Goal: Task Accomplishment & Management: Use online tool/utility

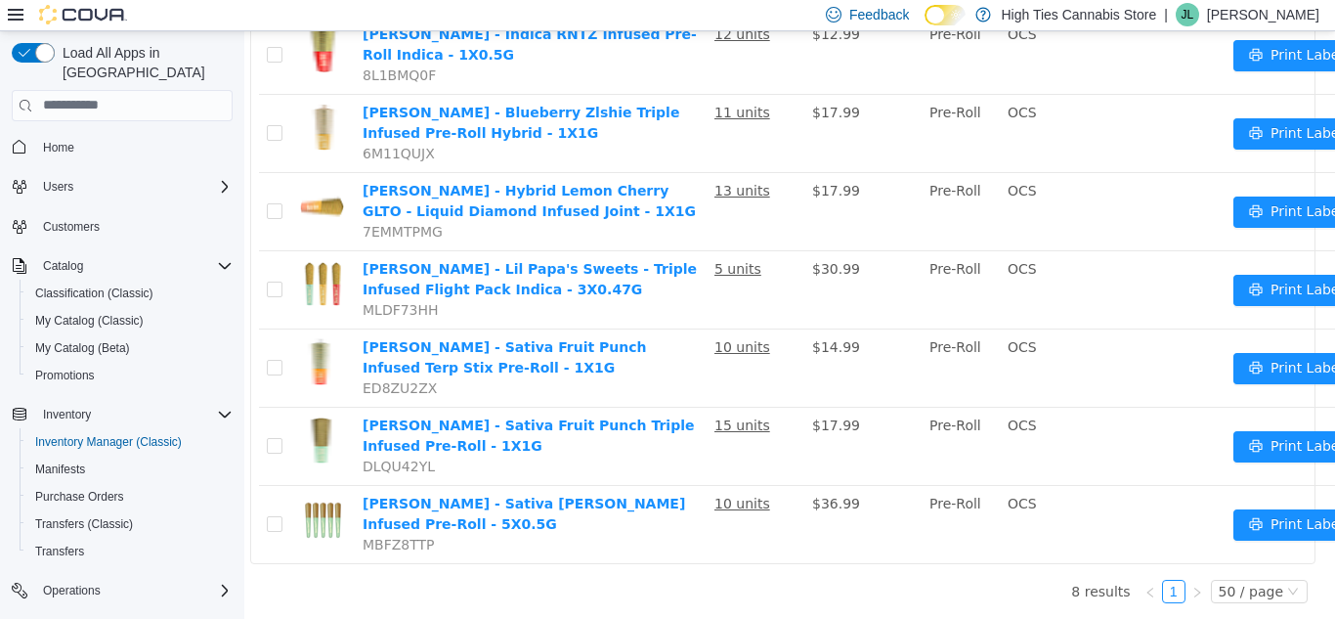
scroll to position [0, 7]
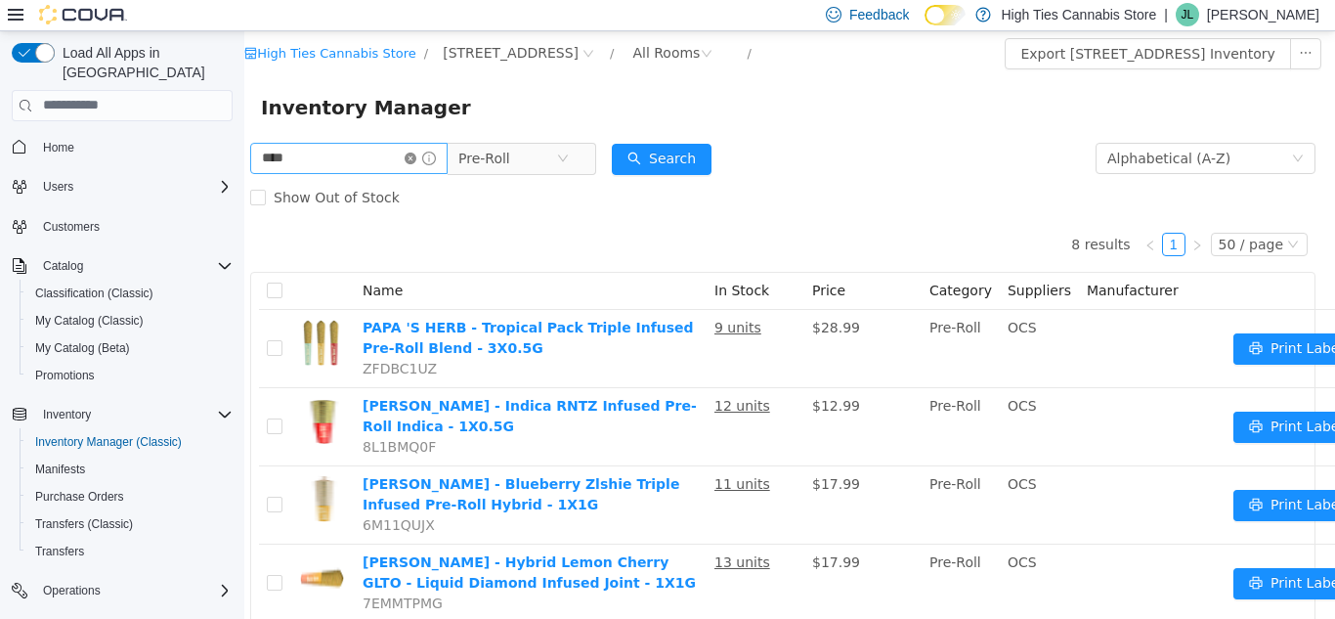
click at [416, 156] on icon "icon: close-circle" at bounding box center [411, 158] width 12 height 12
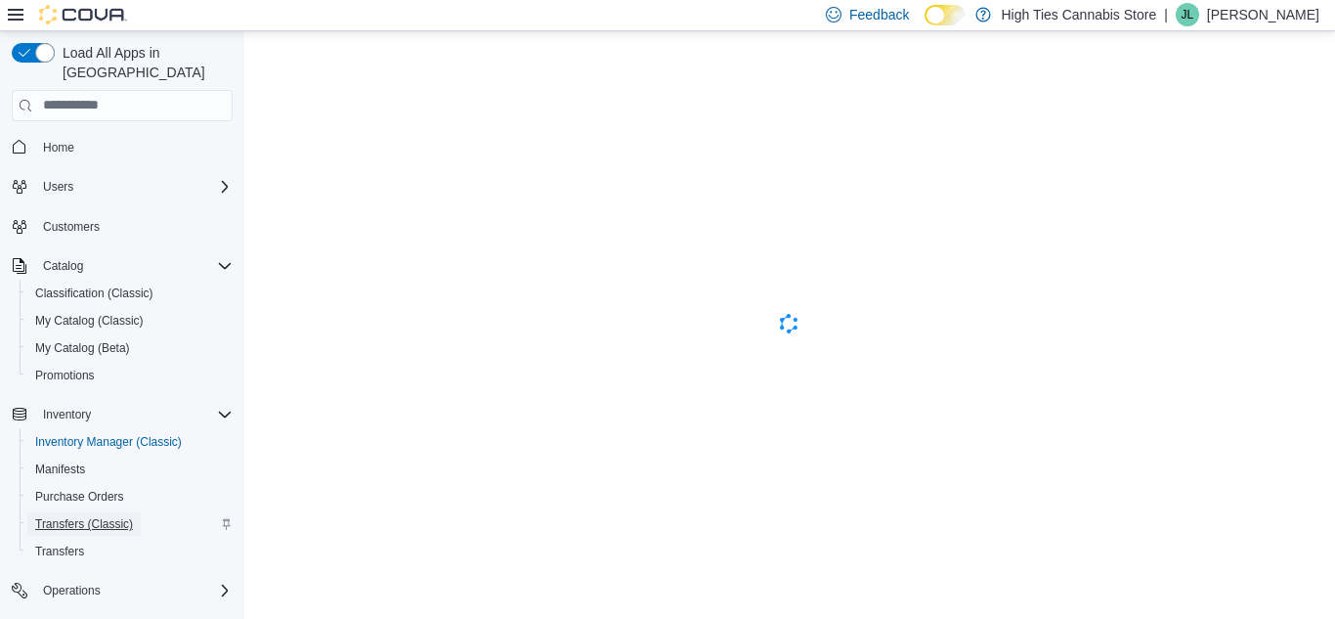
click at [112, 516] on span "Transfers (Classic)" at bounding box center [84, 524] width 98 height 16
click at [124, 428] on div "Inventory Manager (Classic) Manifests Purchase Orders Transfers (Classic) Trans…" at bounding box center [130, 496] width 221 height 137
click at [141, 434] on span "Inventory Manager (Classic)" at bounding box center [108, 442] width 147 height 16
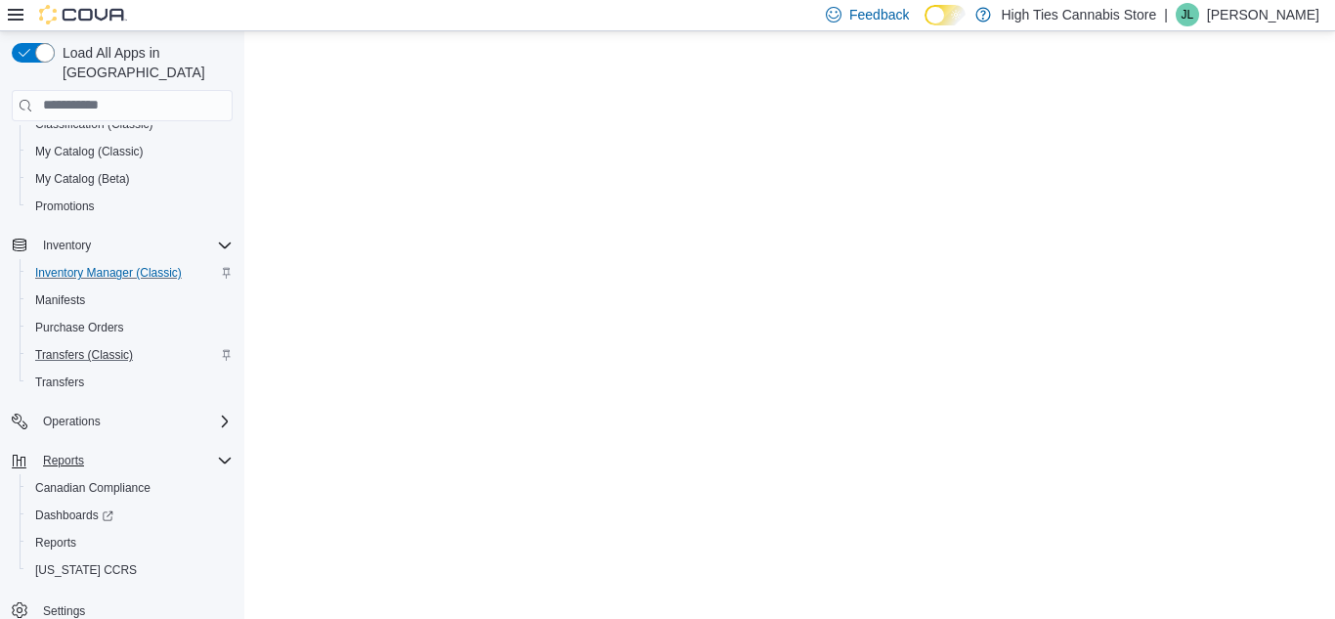
click at [111, 449] on div "Reports" at bounding box center [133, 460] width 197 height 23
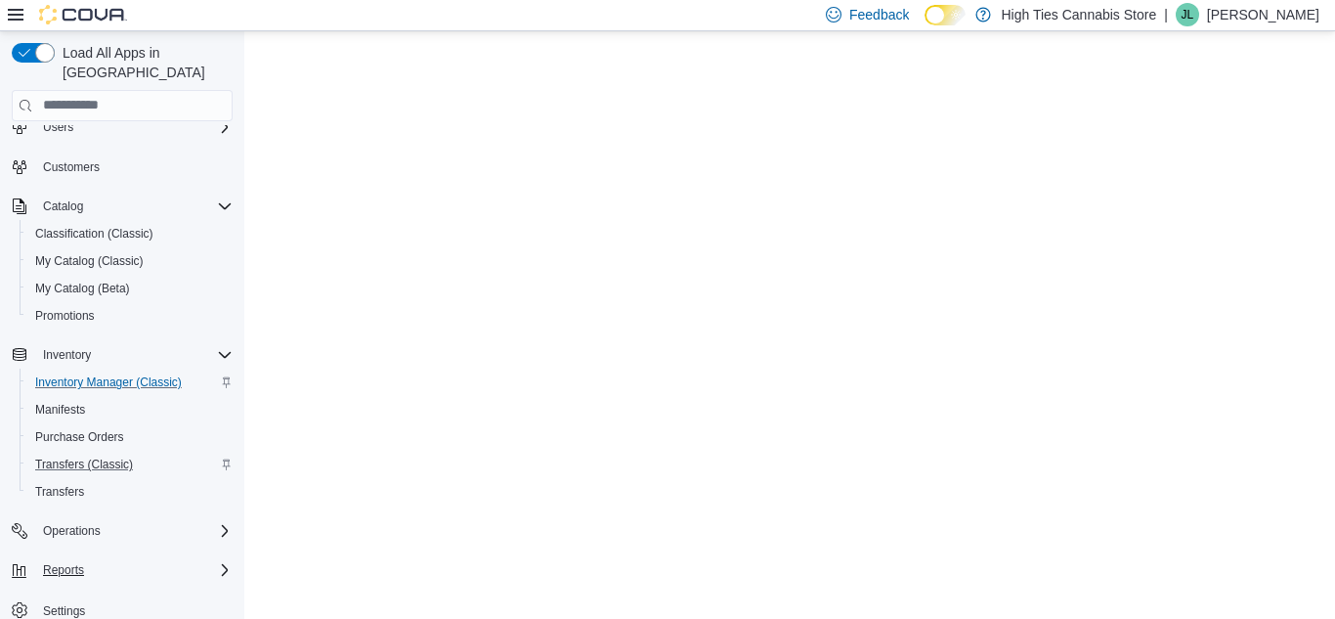
scroll to position [60, 0]
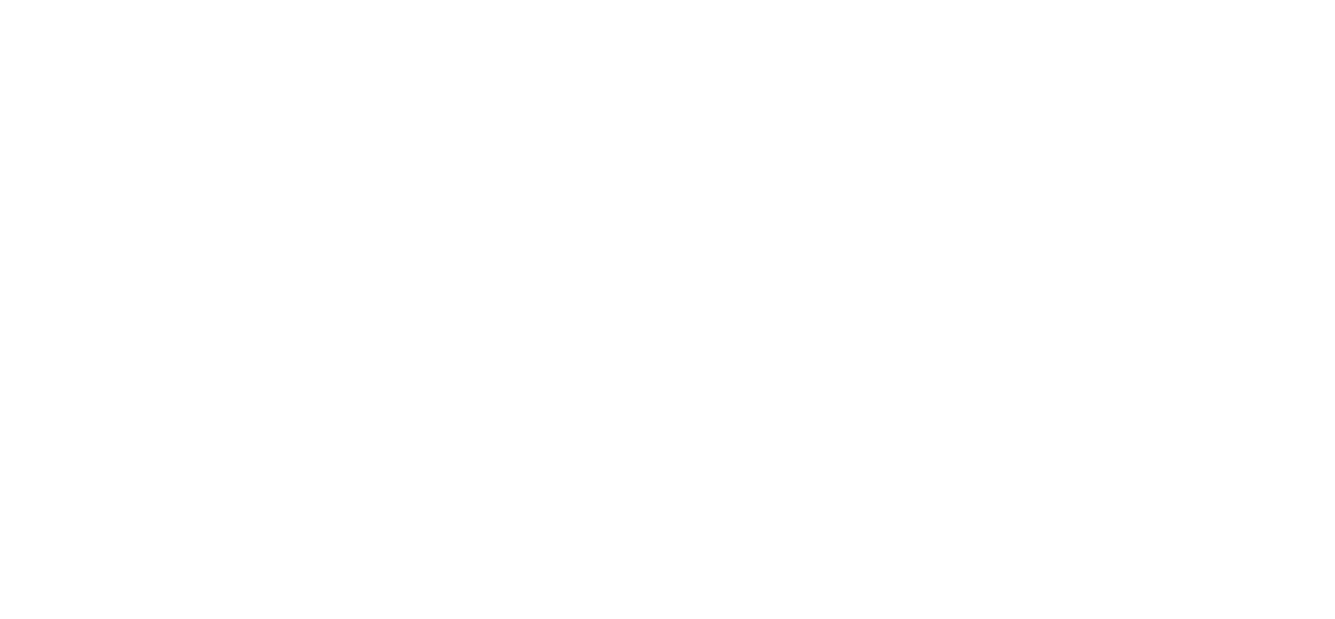
click at [296, 8] on html at bounding box center [667, 4] width 1335 height 8
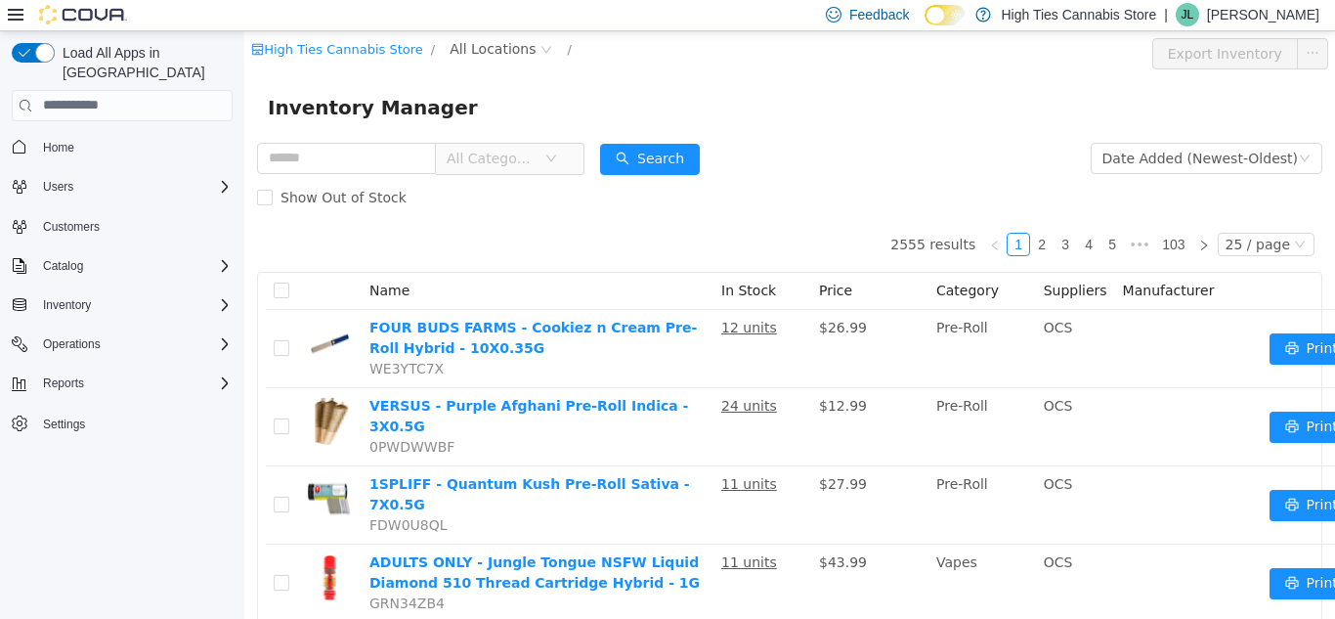
click at [296, 370] on td at bounding box center [281, 348] width 31 height 78
click at [111, 372] on div "Reports" at bounding box center [133, 383] width 197 height 23
click at [75, 458] on span "Reports" at bounding box center [55, 466] width 41 height 16
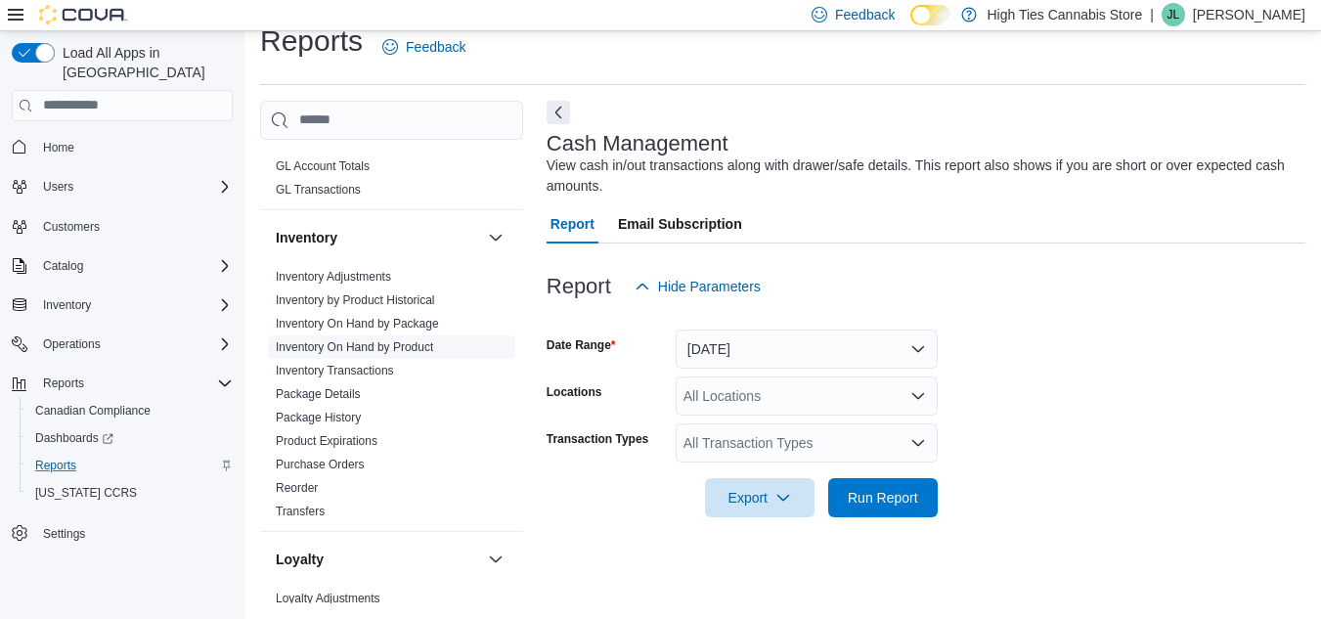
scroll to position [553, 0]
click at [408, 344] on link "Inventory On Hand by Product" at bounding box center [354, 346] width 157 height 14
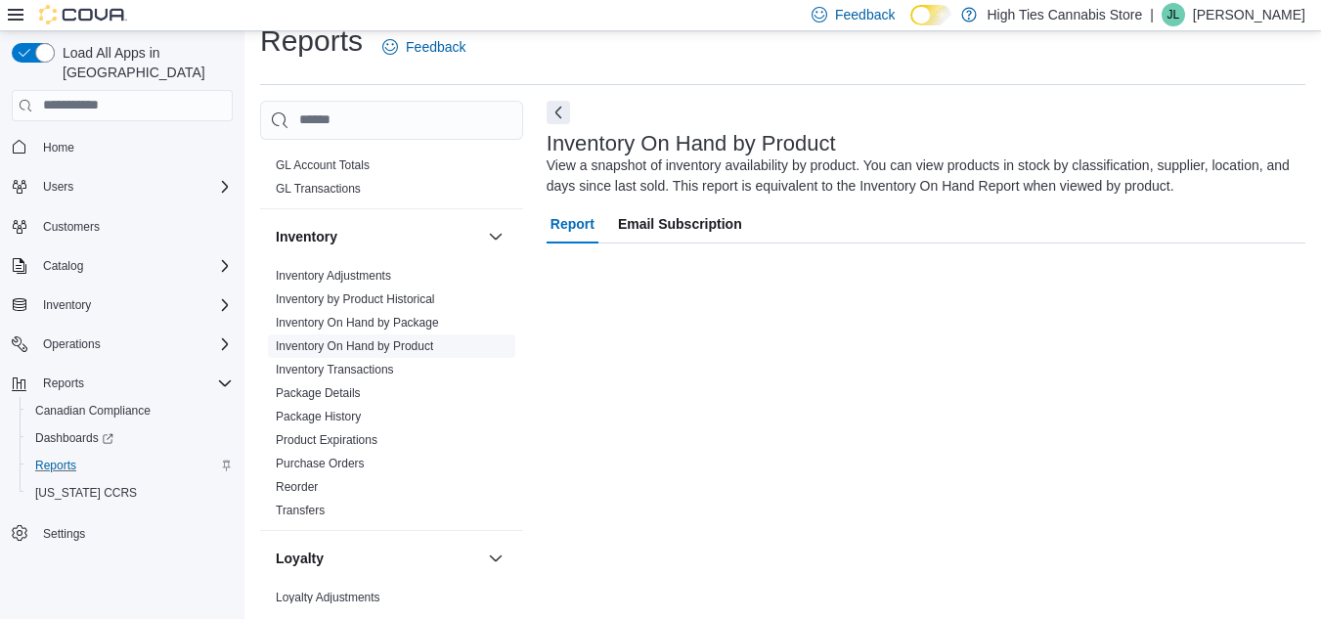
click at [429, 343] on link "Inventory On Hand by Product" at bounding box center [354, 346] width 157 height 14
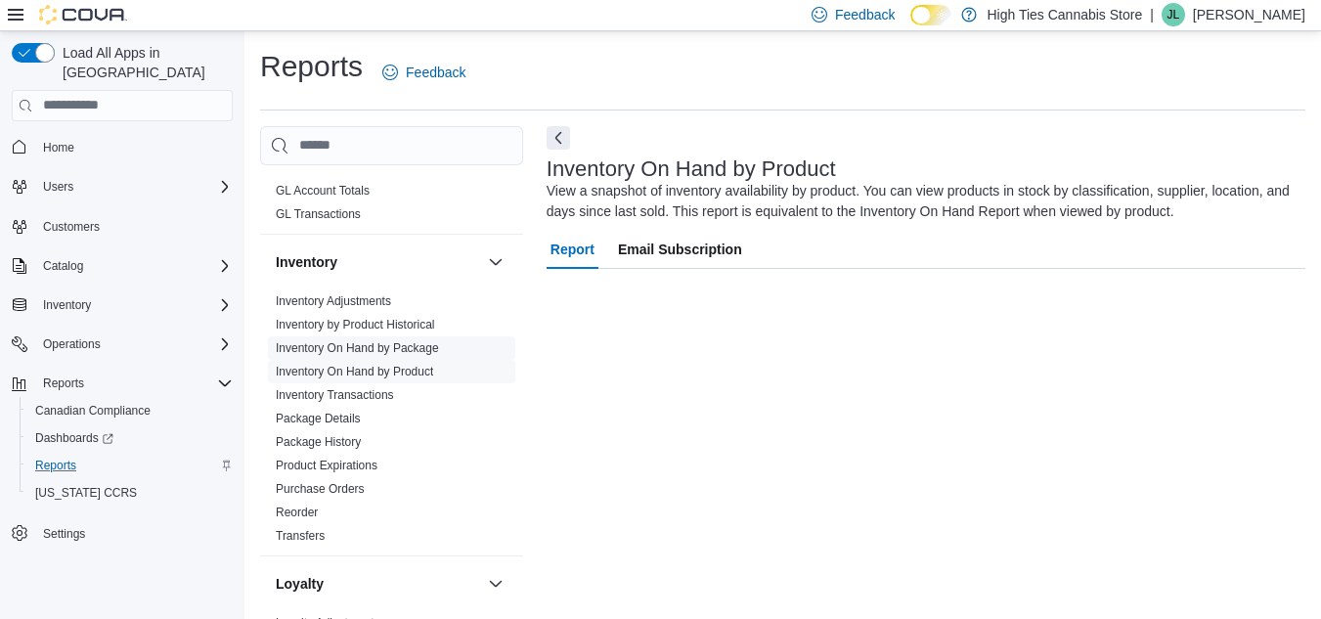
click at [331, 351] on link "Inventory On Hand by Package" at bounding box center [357, 348] width 163 height 14
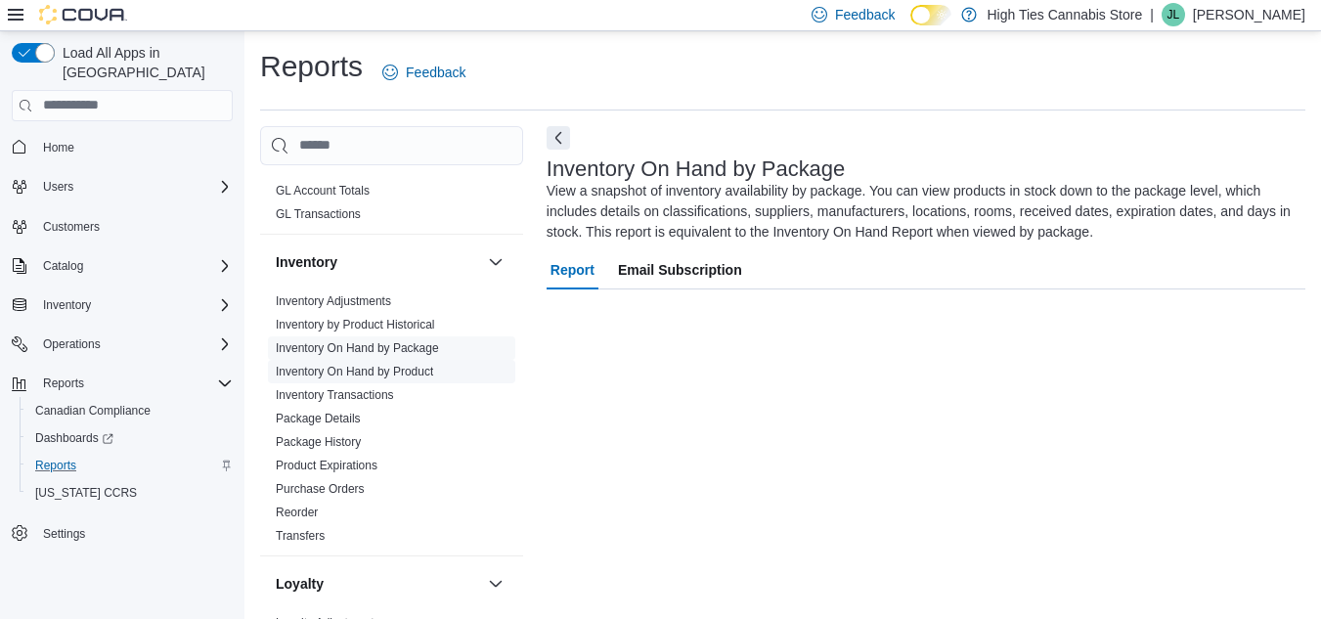
click at [348, 369] on link "Inventory On Hand by Product" at bounding box center [354, 372] width 157 height 14
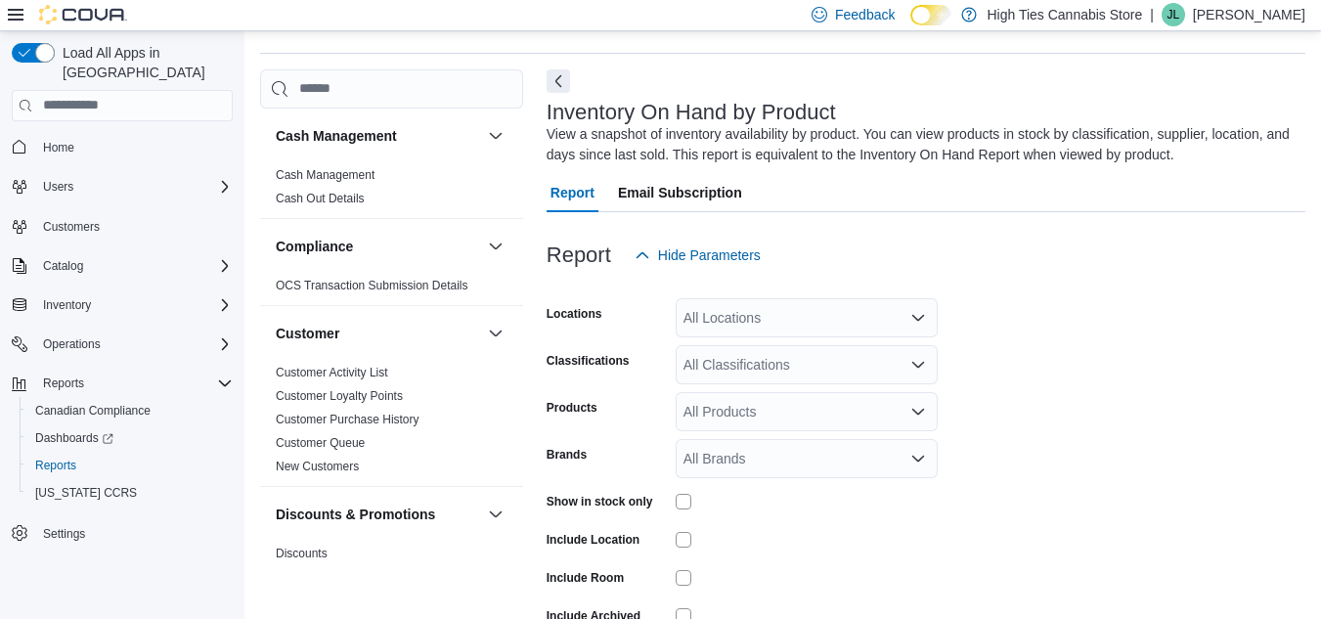
scroll to position [162, 0]
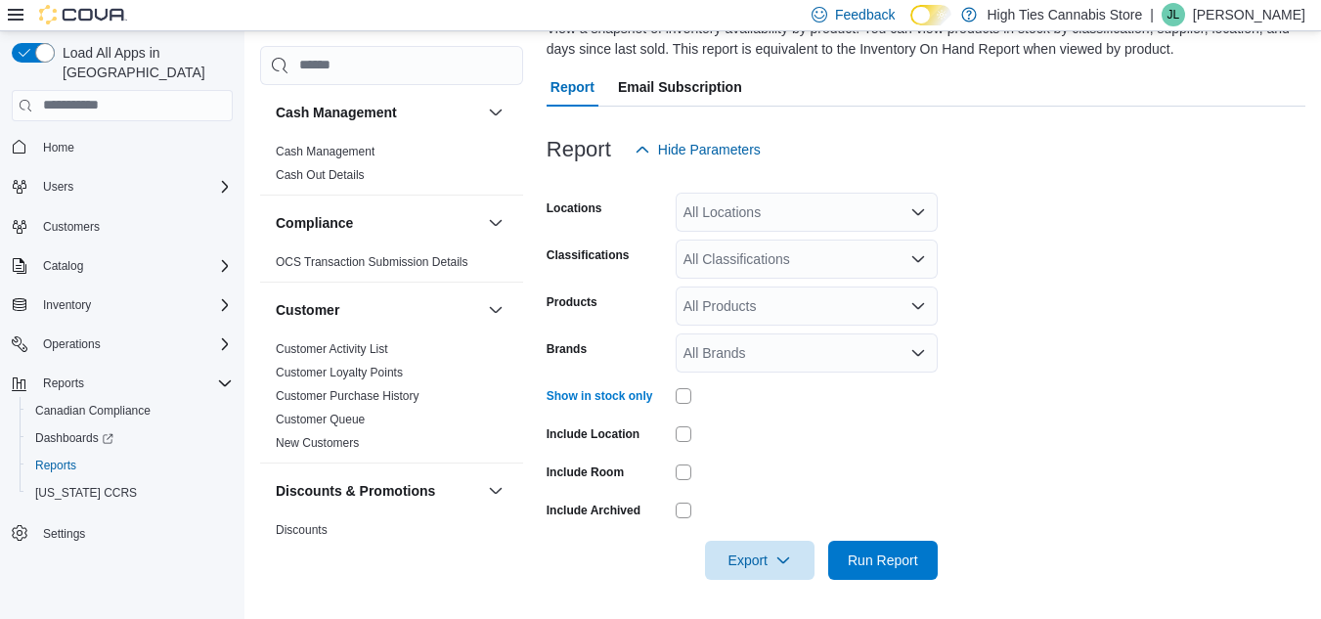
click at [767, 220] on div "All Locations" at bounding box center [807, 212] width 262 height 39
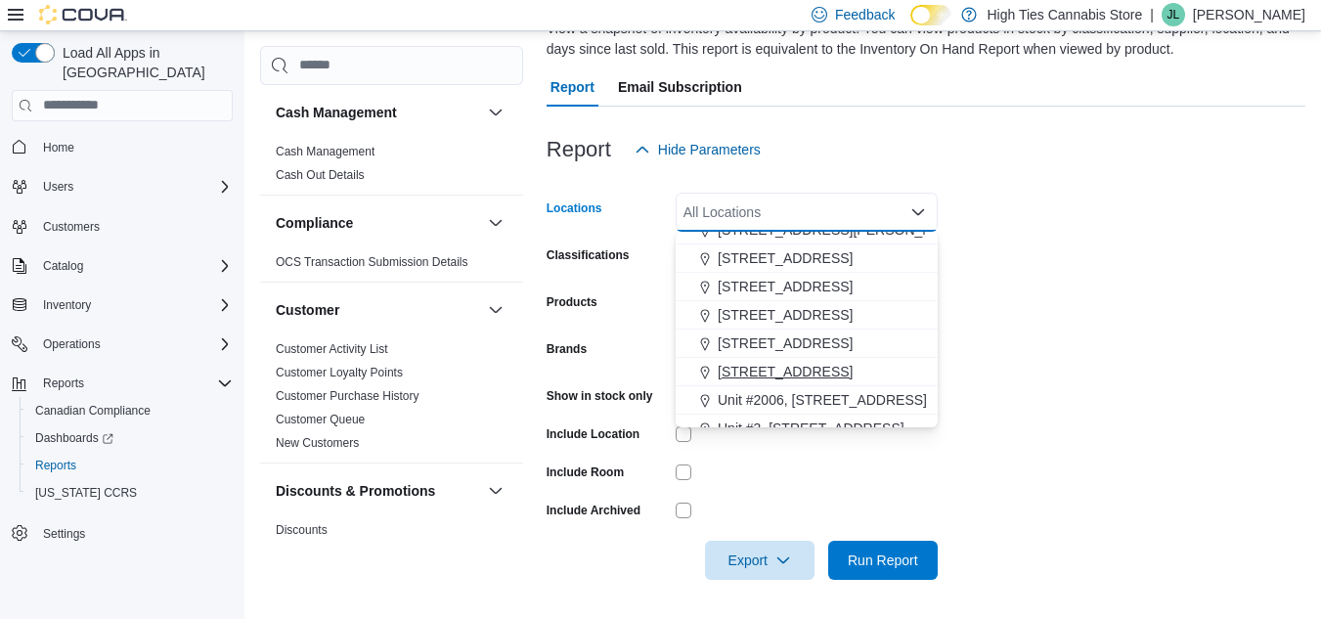
click at [764, 358] on button "[STREET_ADDRESS]" at bounding box center [807, 372] width 262 height 28
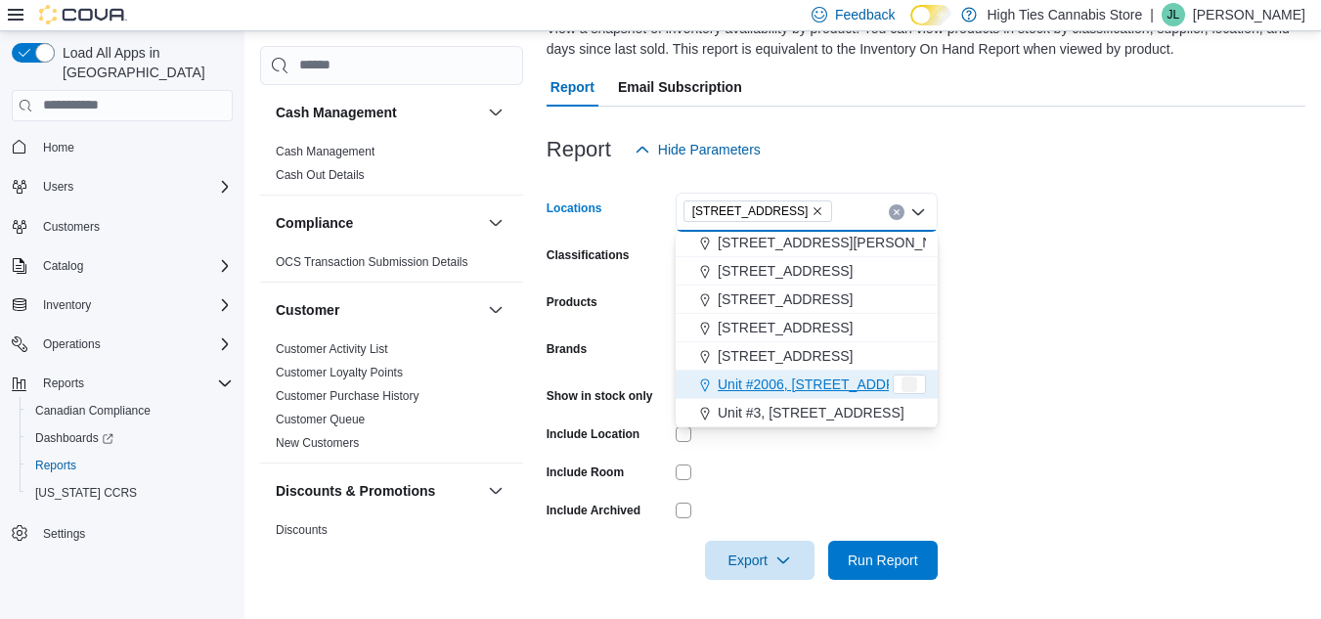
scroll to position [315, 0]
click at [1012, 298] on form "Locations 825 Notre Dame St. Combo box. Selected. 825 Notre Dame St.. Press Bac…" at bounding box center [926, 374] width 759 height 411
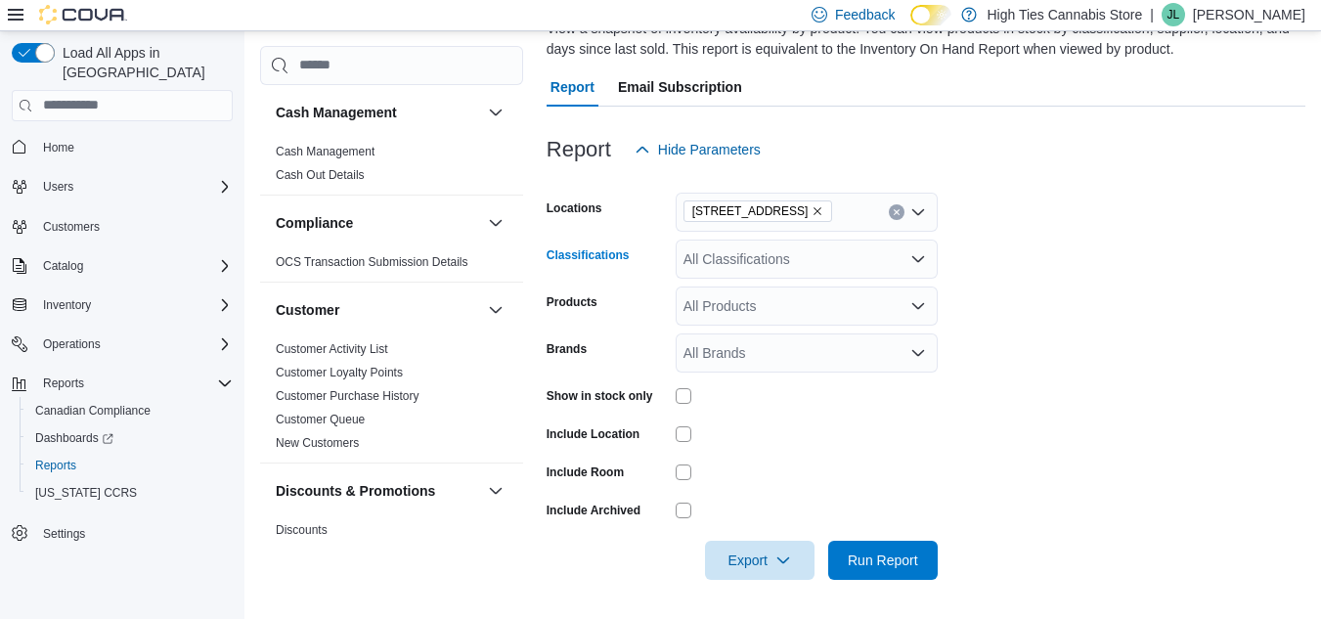
click at [811, 263] on div "All Classifications" at bounding box center [807, 259] width 262 height 39
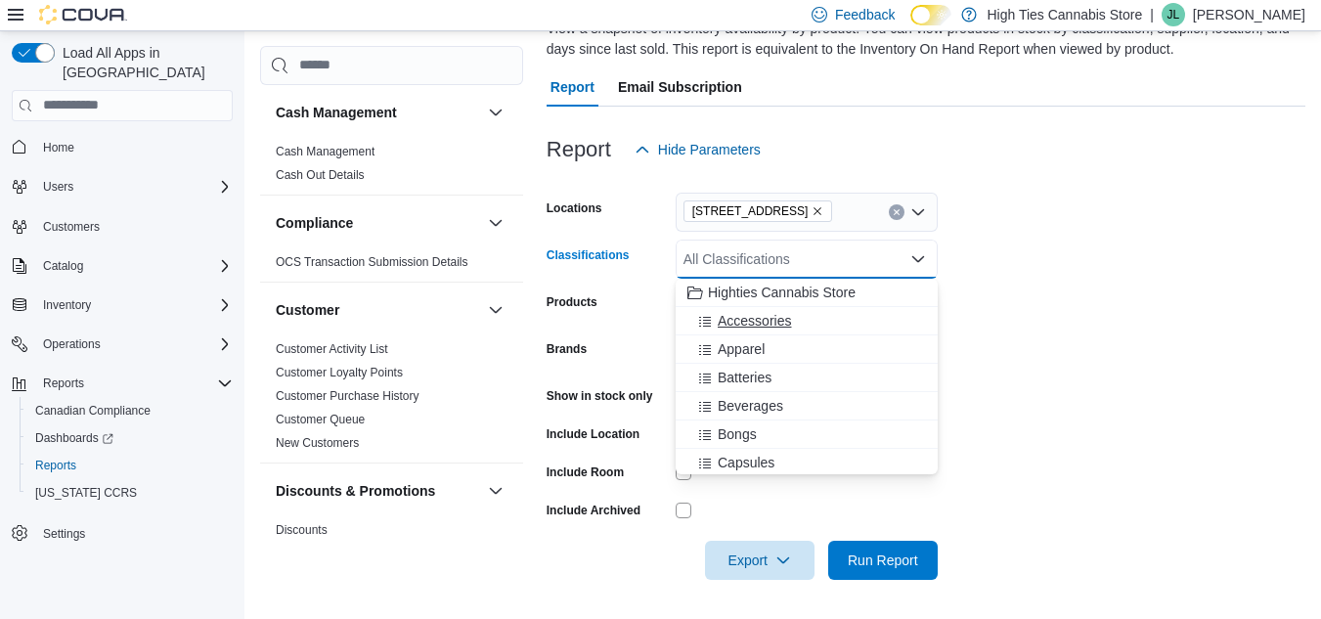
click at [753, 328] on span "Accessories" at bounding box center [754, 321] width 73 height 20
click at [755, 321] on span "Apparel" at bounding box center [741, 321] width 47 height 20
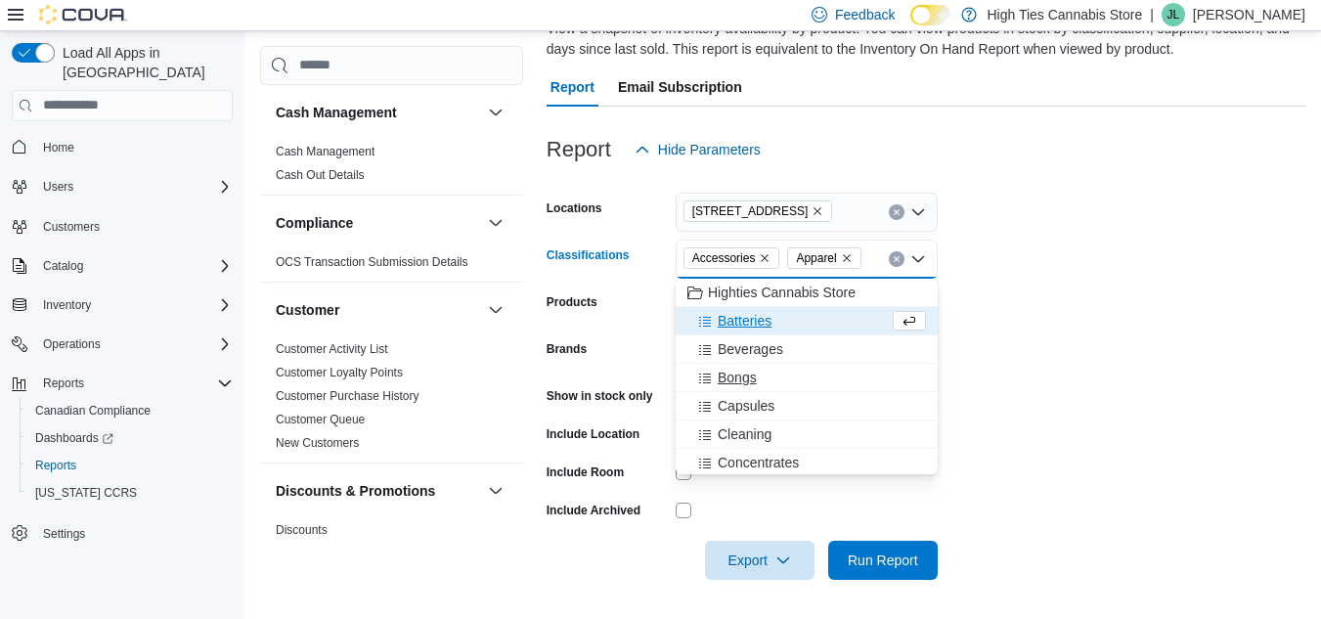
click at [755, 376] on span "Bongs" at bounding box center [737, 378] width 39 height 20
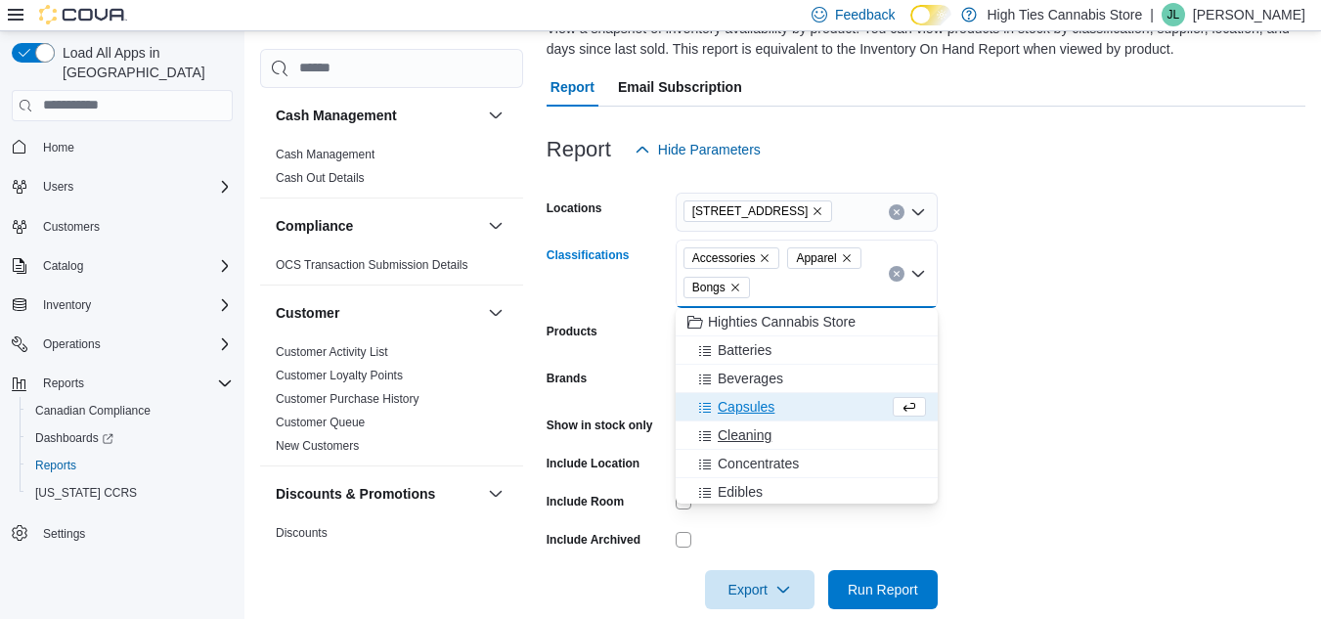
click at [748, 439] on span "Cleaning" at bounding box center [745, 435] width 54 height 20
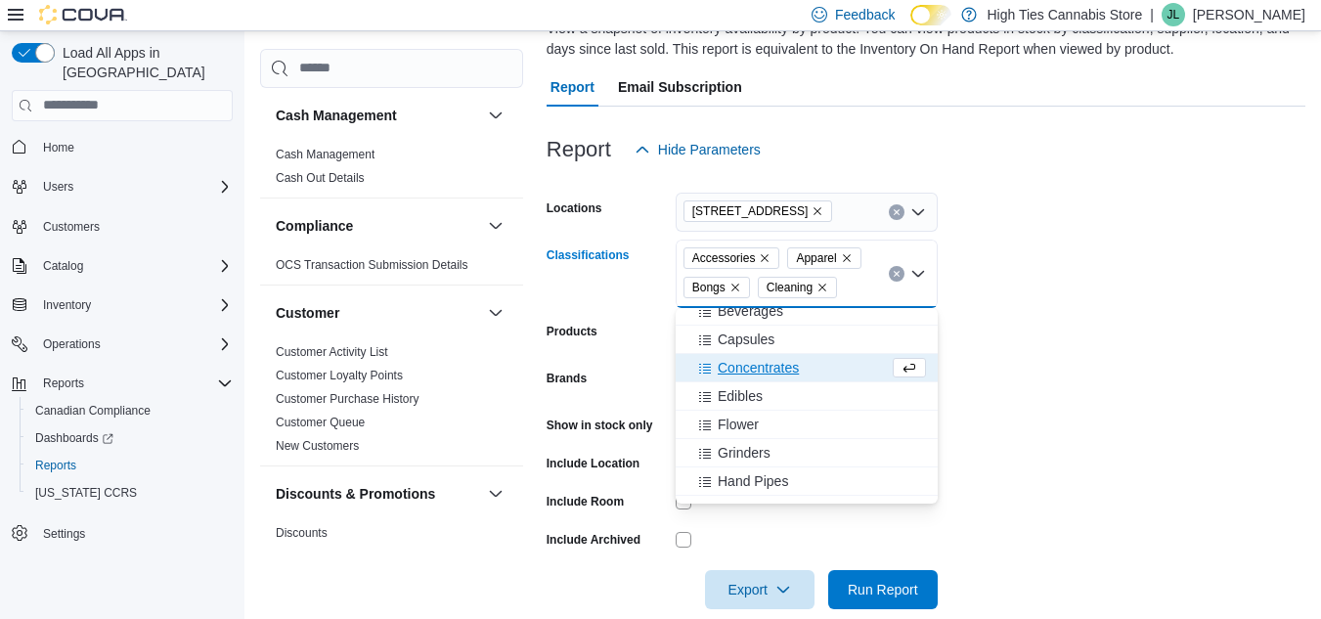
scroll to position [68, 0]
click at [754, 449] on span "Grinders" at bounding box center [744, 452] width 53 height 20
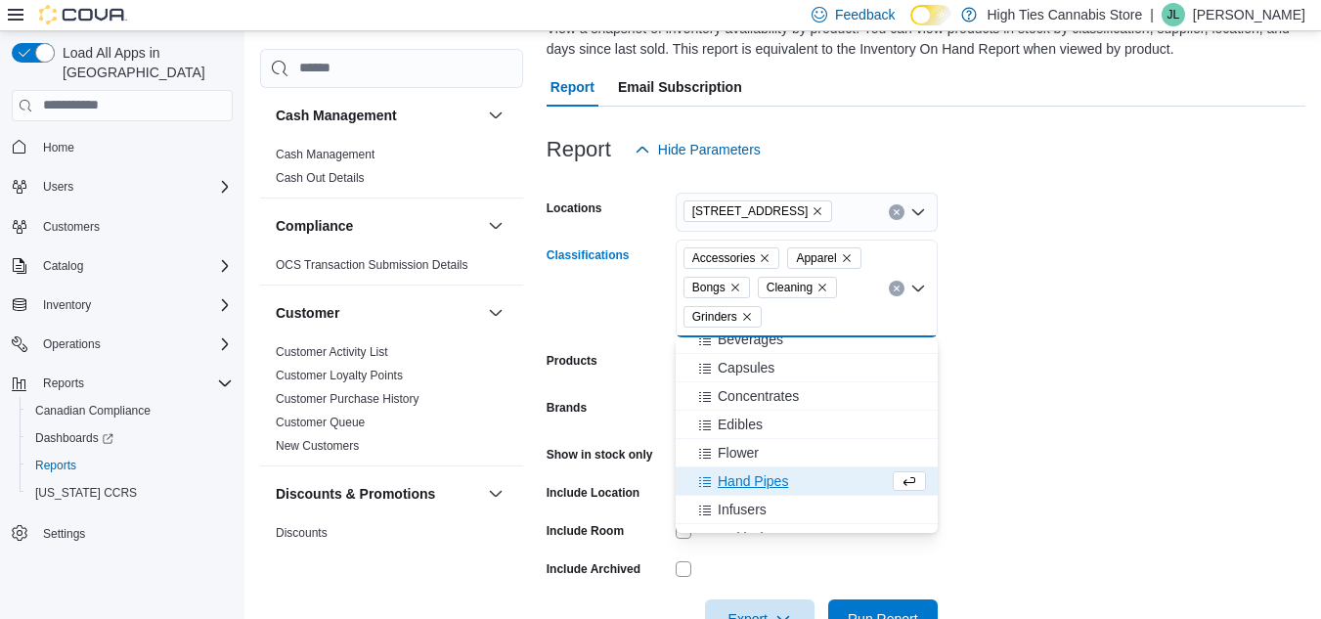
click at [748, 486] on span "Hand Pipes" at bounding box center [753, 481] width 70 height 20
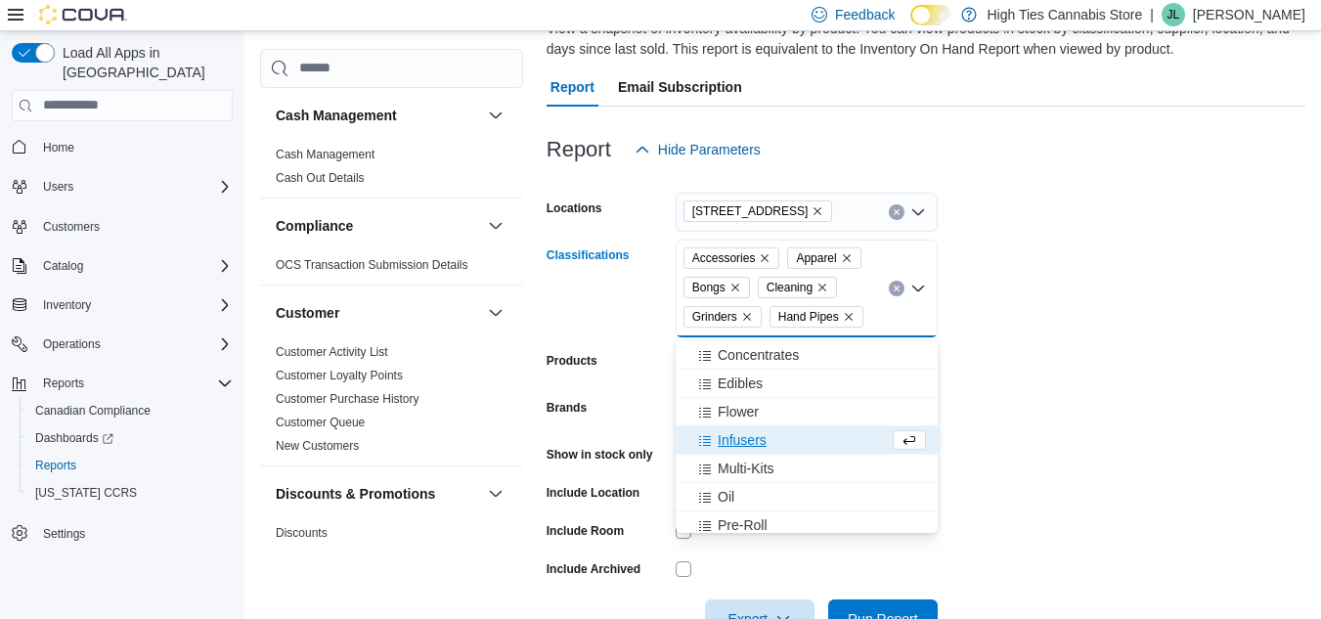
scroll to position [115, 0]
click at [737, 434] on span "Infusers" at bounding box center [742, 434] width 49 height 20
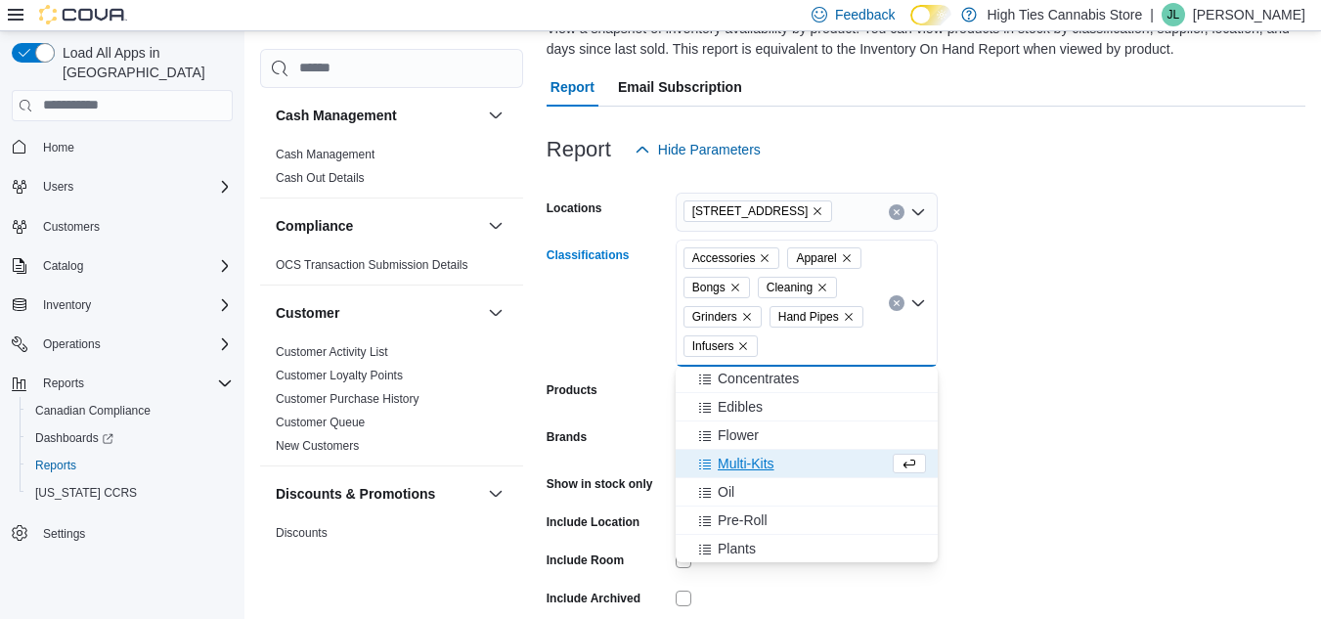
click at [751, 469] on span "Multi-Kits" at bounding box center [746, 464] width 57 height 20
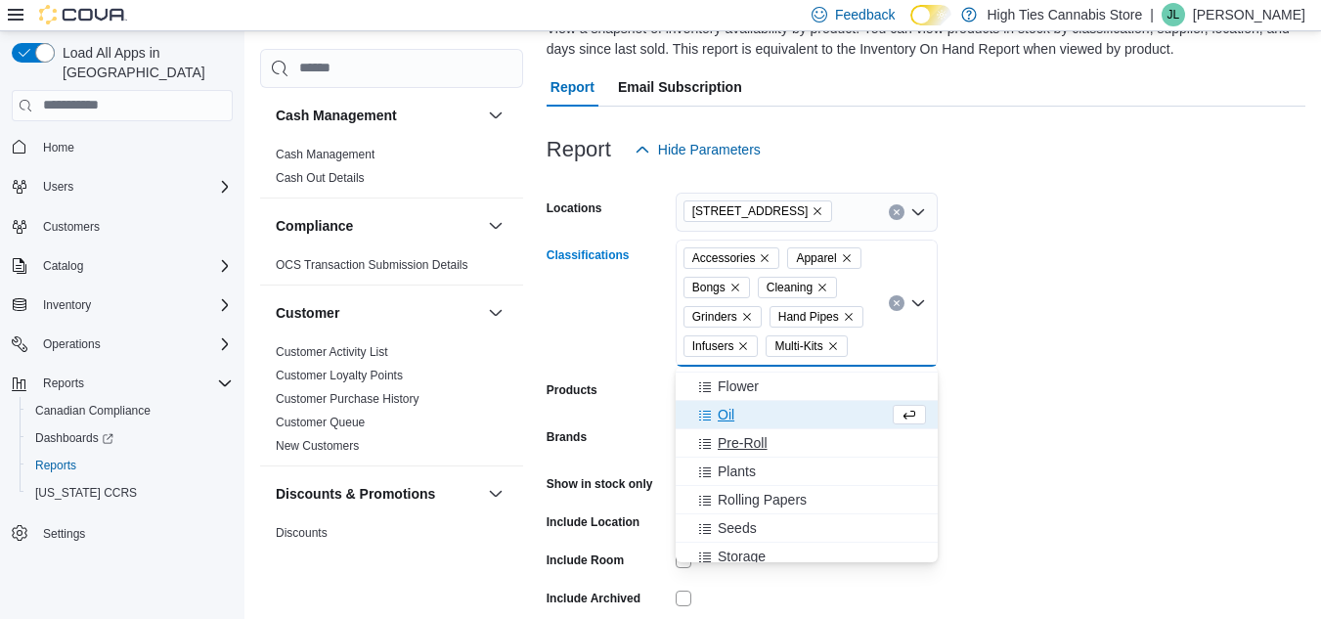
scroll to position [165, 0]
click at [736, 500] on span "Rolling Papers" at bounding box center [762, 499] width 89 height 20
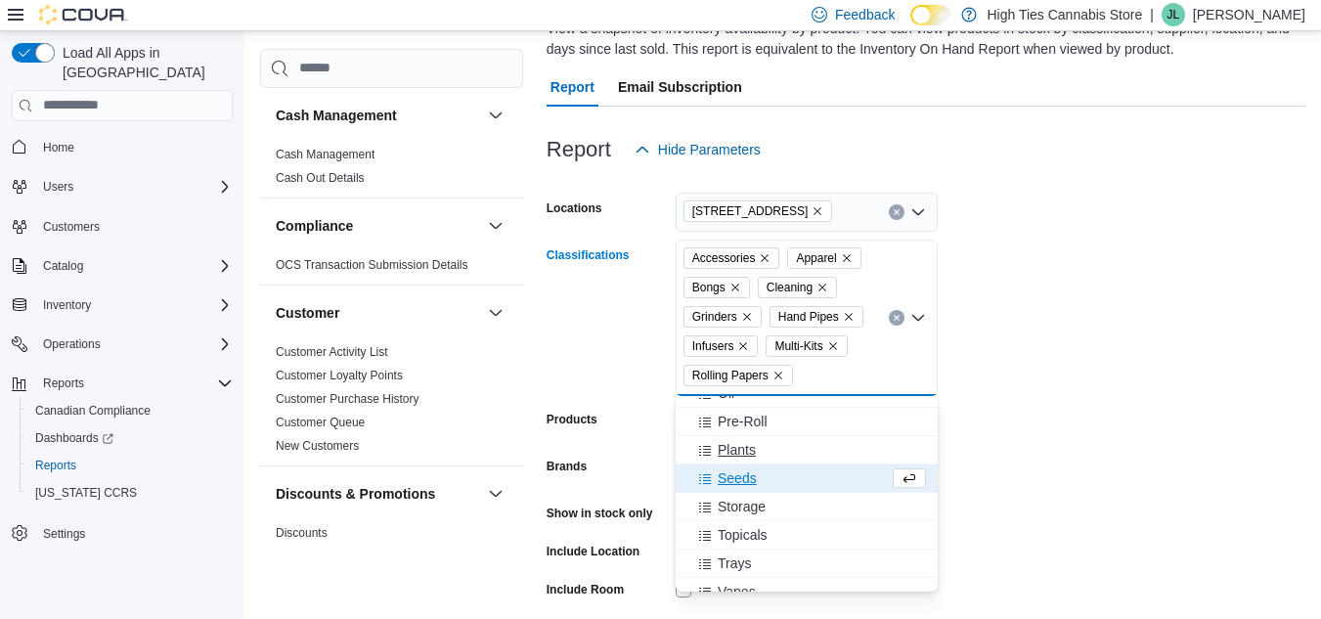
scroll to position [216, 0]
click at [747, 507] on span "Storage" at bounding box center [742, 506] width 48 height 20
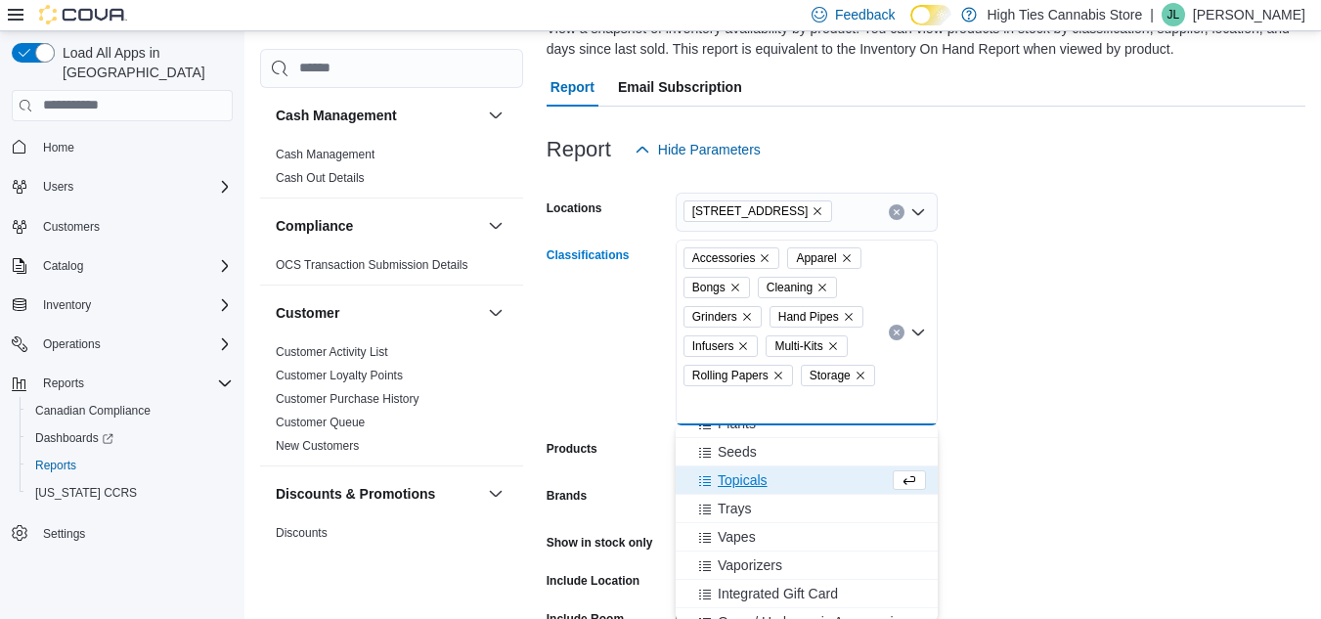
scroll to position [272, 0]
click at [728, 512] on span "Trays" at bounding box center [734, 508] width 33 height 20
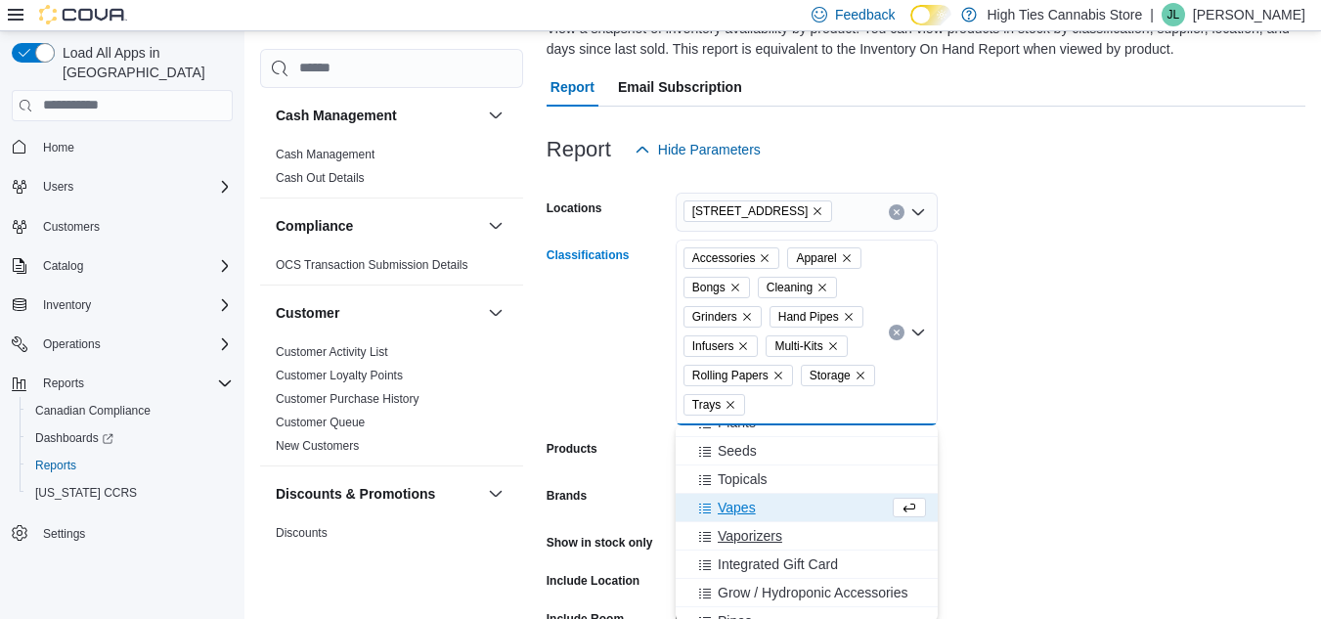
click at [756, 537] on span "Vaporizers" at bounding box center [750, 536] width 65 height 20
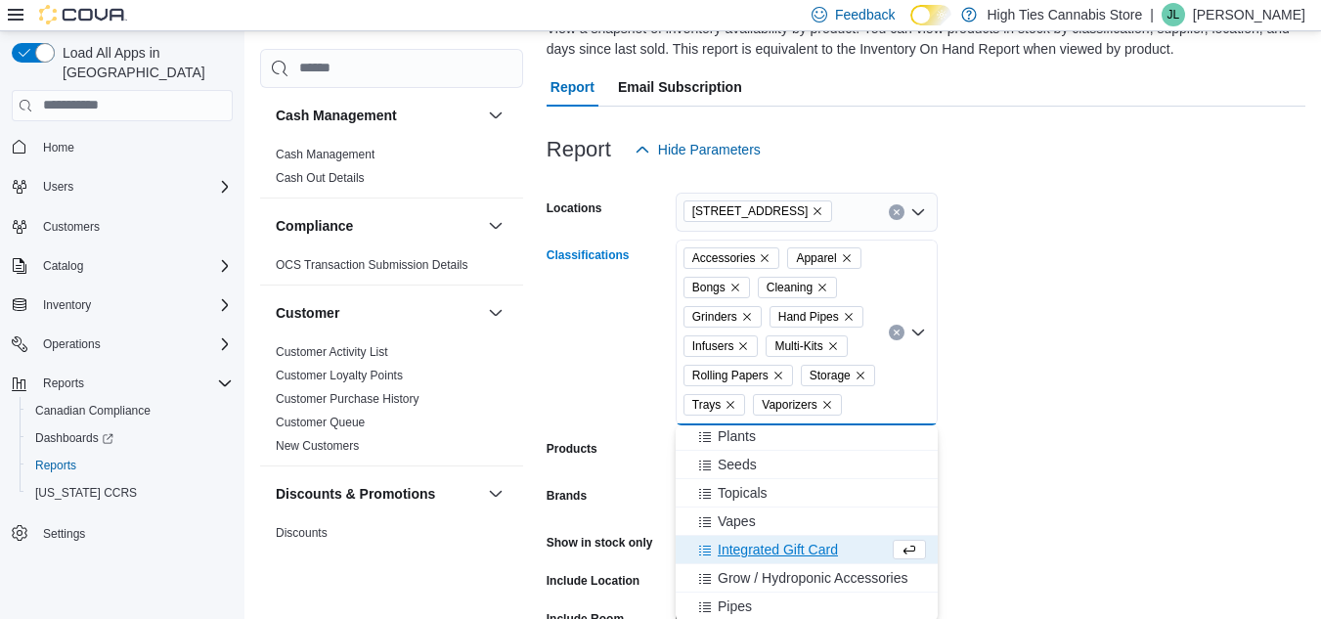
scroll to position [258, 0]
click at [750, 580] on span "Grow / Hydroponic Accessories" at bounding box center [813, 578] width 191 height 20
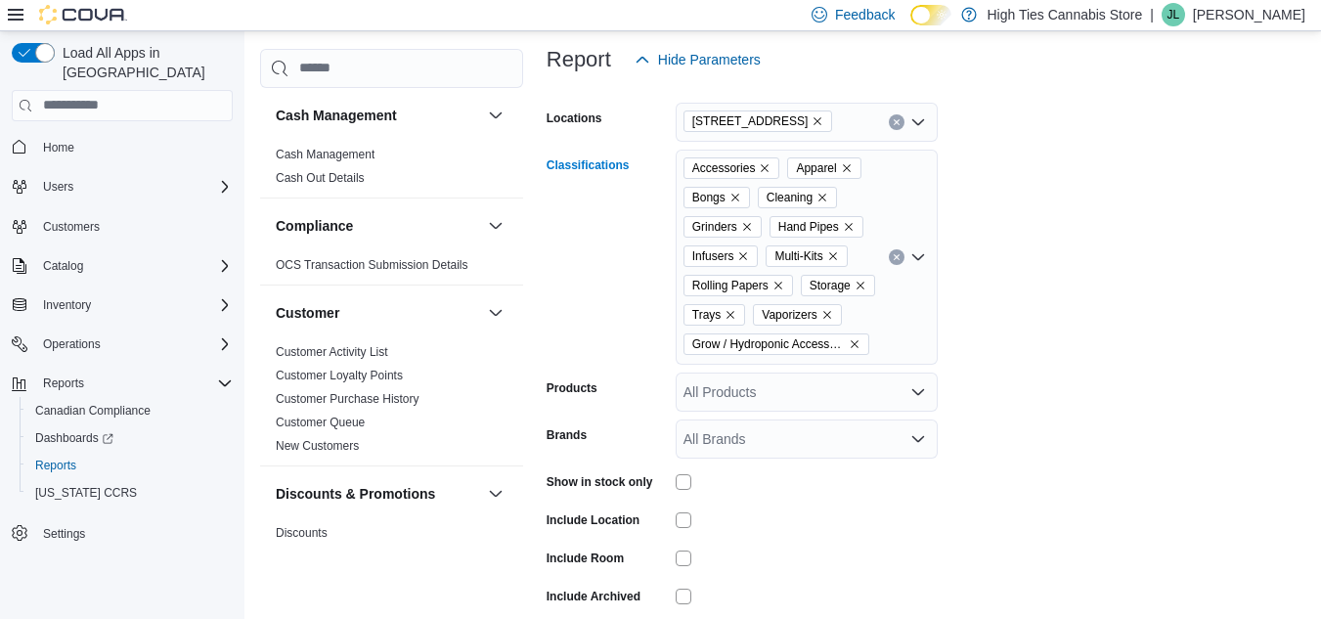
scroll to position [253, 0]
click at [759, 437] on div "All Brands" at bounding box center [807, 437] width 262 height 39
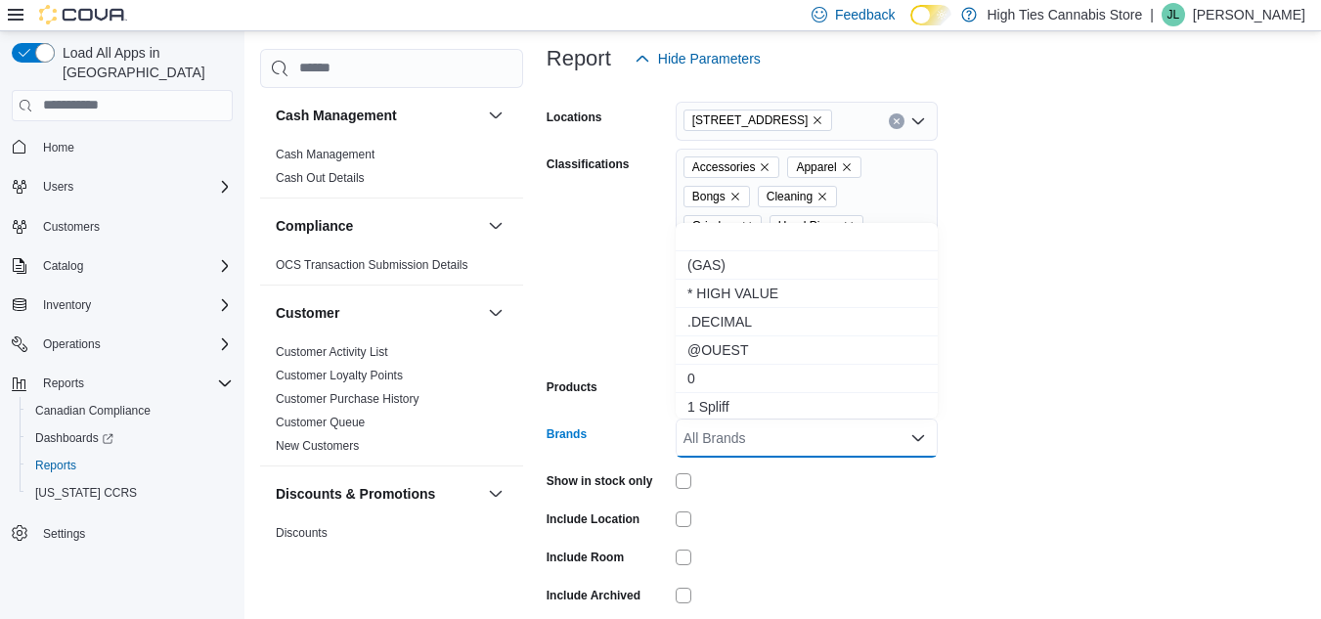
click at [830, 489] on div at bounding box center [807, 480] width 262 height 30
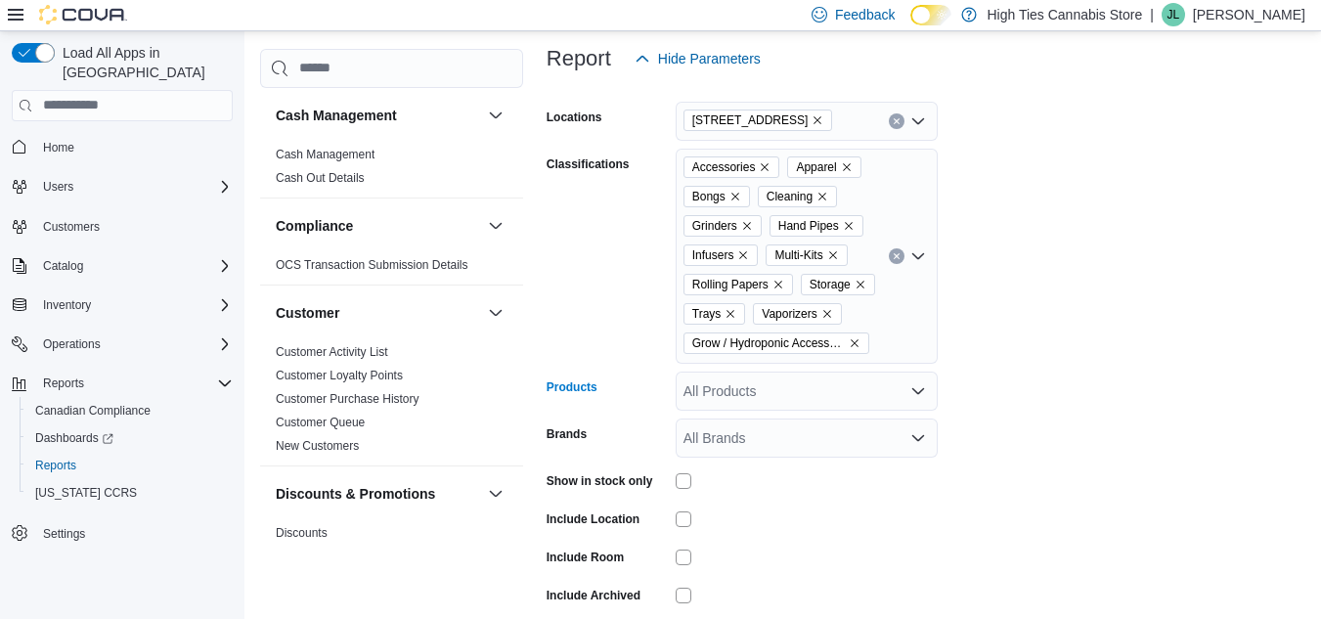
click at [733, 407] on div "All Products" at bounding box center [807, 391] width 262 height 39
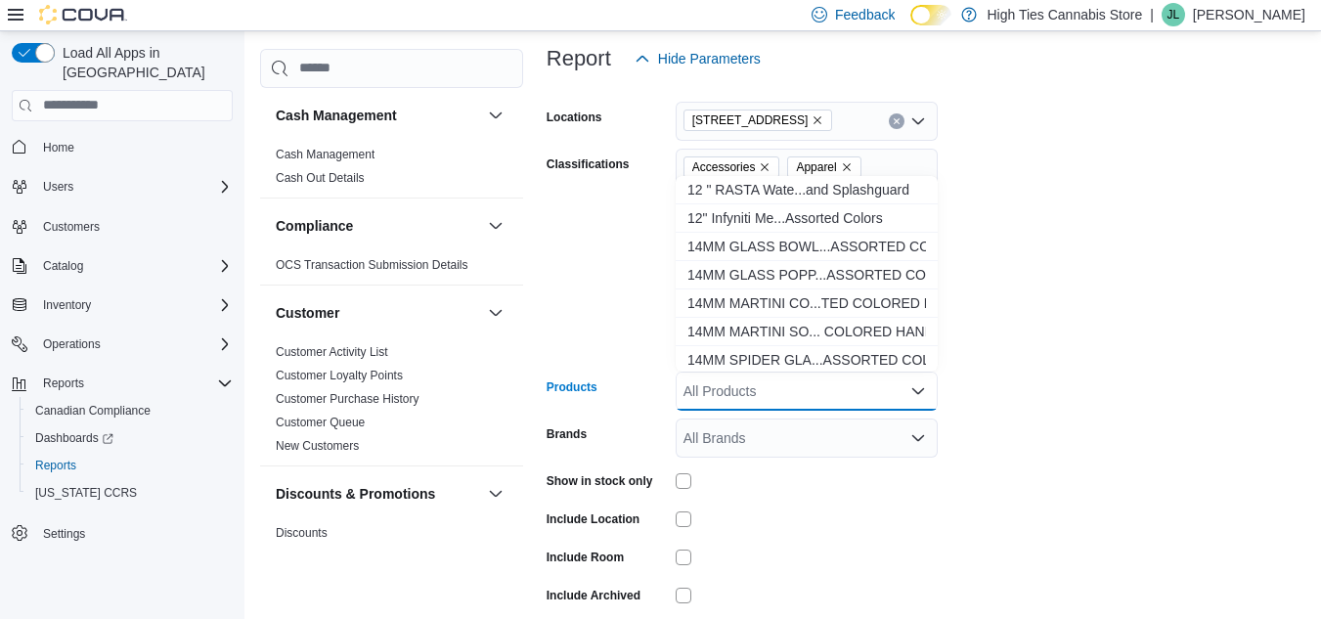
click at [1041, 419] on form "Locations 825 Notre Dame St. Classifications Accessories Apparel Bongs Cleaning…" at bounding box center [926, 371] width 759 height 587
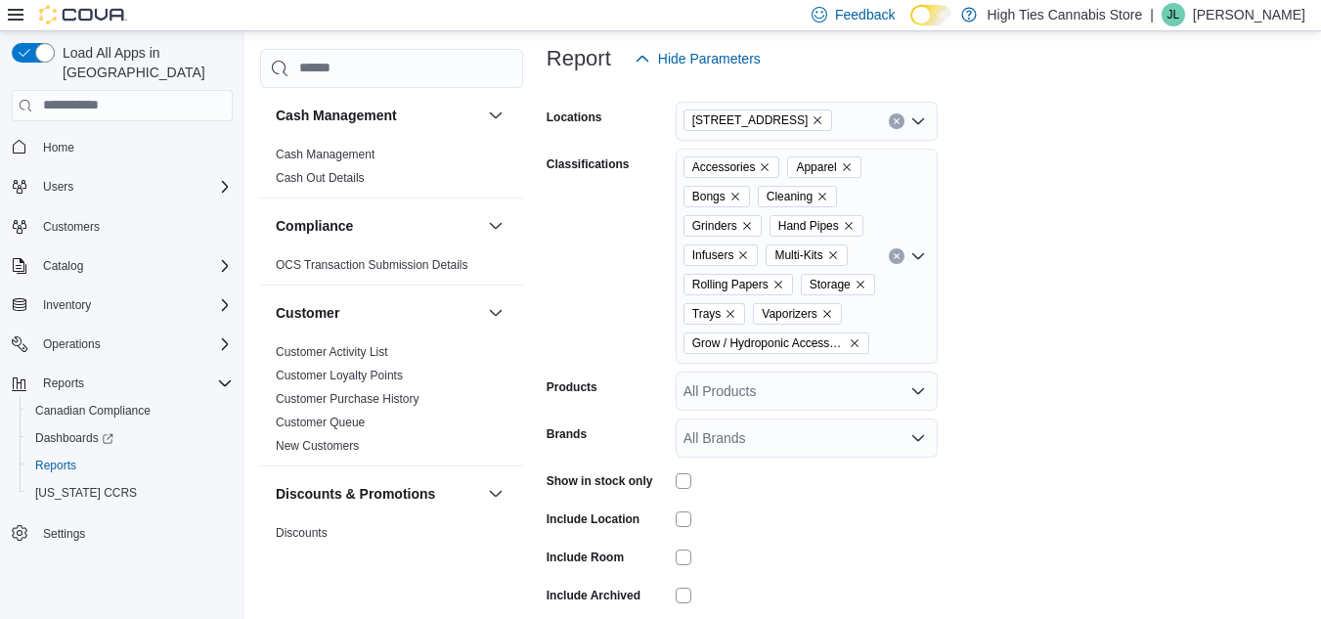
click at [887, 322] on div "Accessories Apparel Bongs Cleaning Grinders Hand Pipes Infusers Multi-Kits Roll…" at bounding box center [807, 256] width 262 height 215
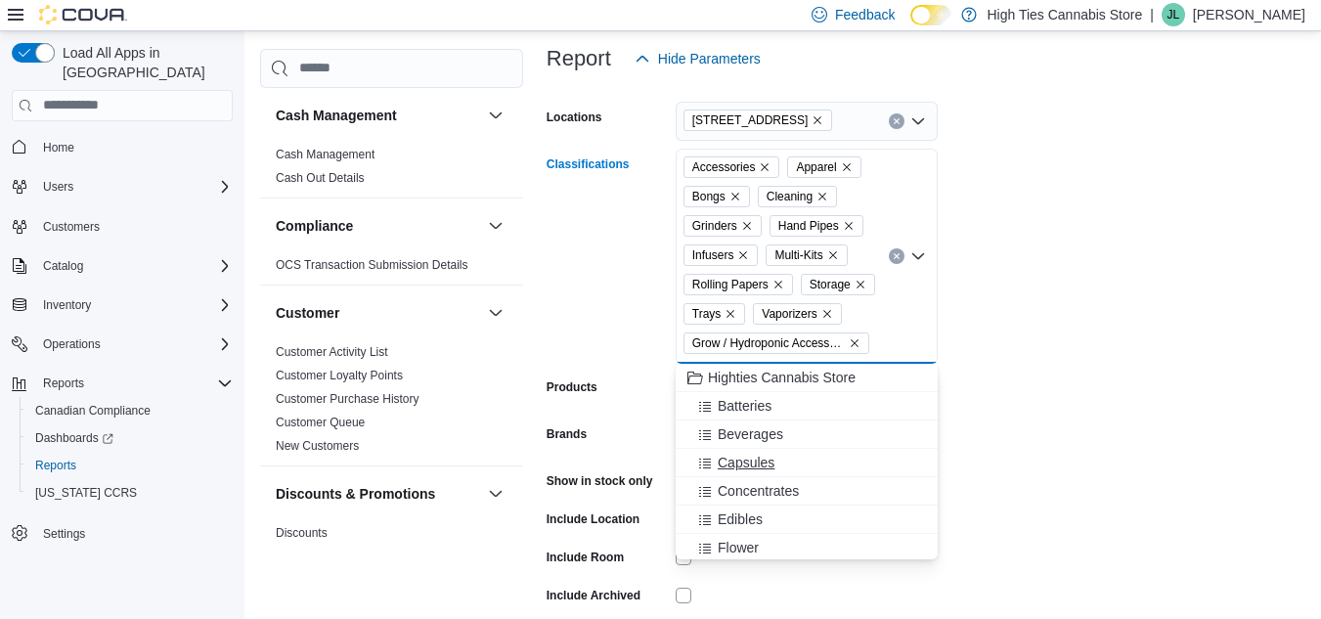
scroll to position [230, 0]
click at [800, 534] on button "Pipes" at bounding box center [807, 545] width 262 height 28
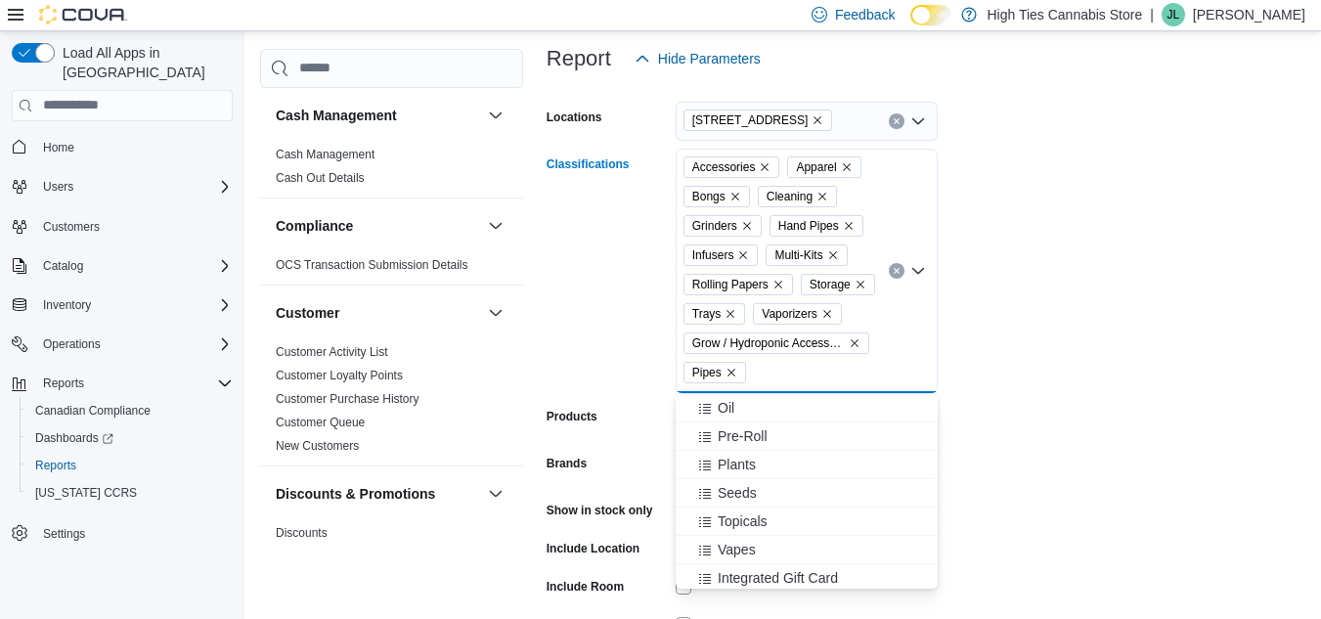
scroll to position [201, 0]
click at [1012, 427] on form "Locations 825 Notre Dame St. Classifications Accessories Apparel Bongs Cleaning…" at bounding box center [926, 386] width 759 height 616
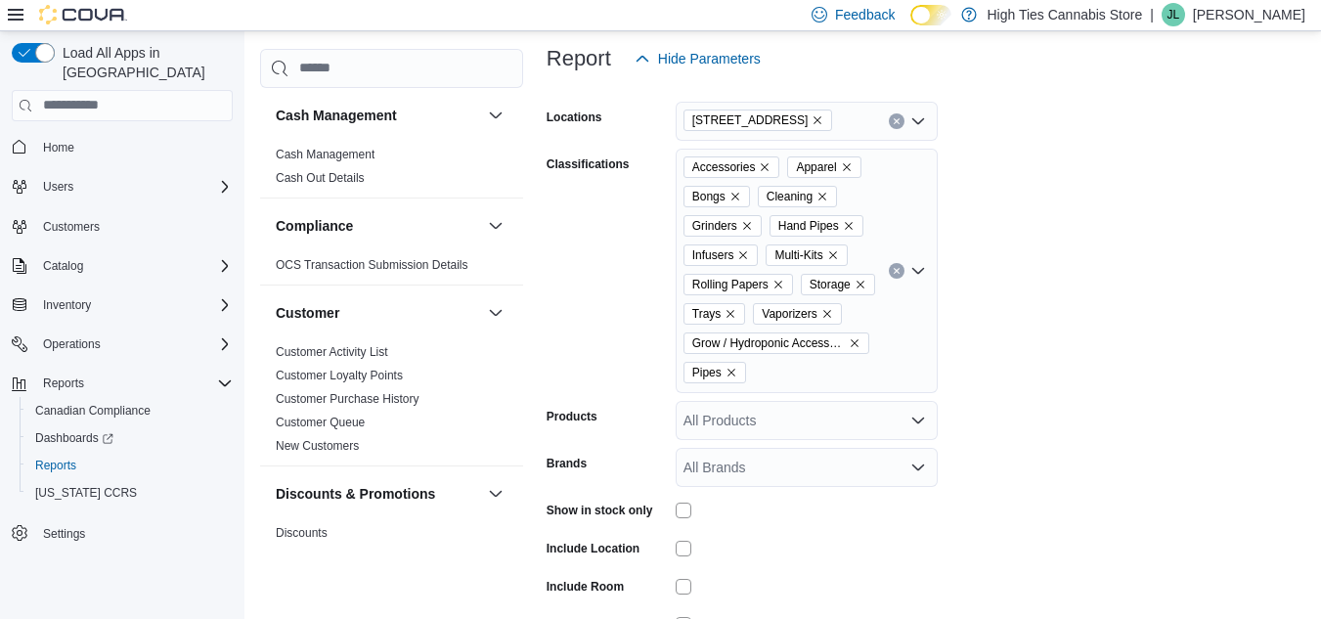
scroll to position [368, 0]
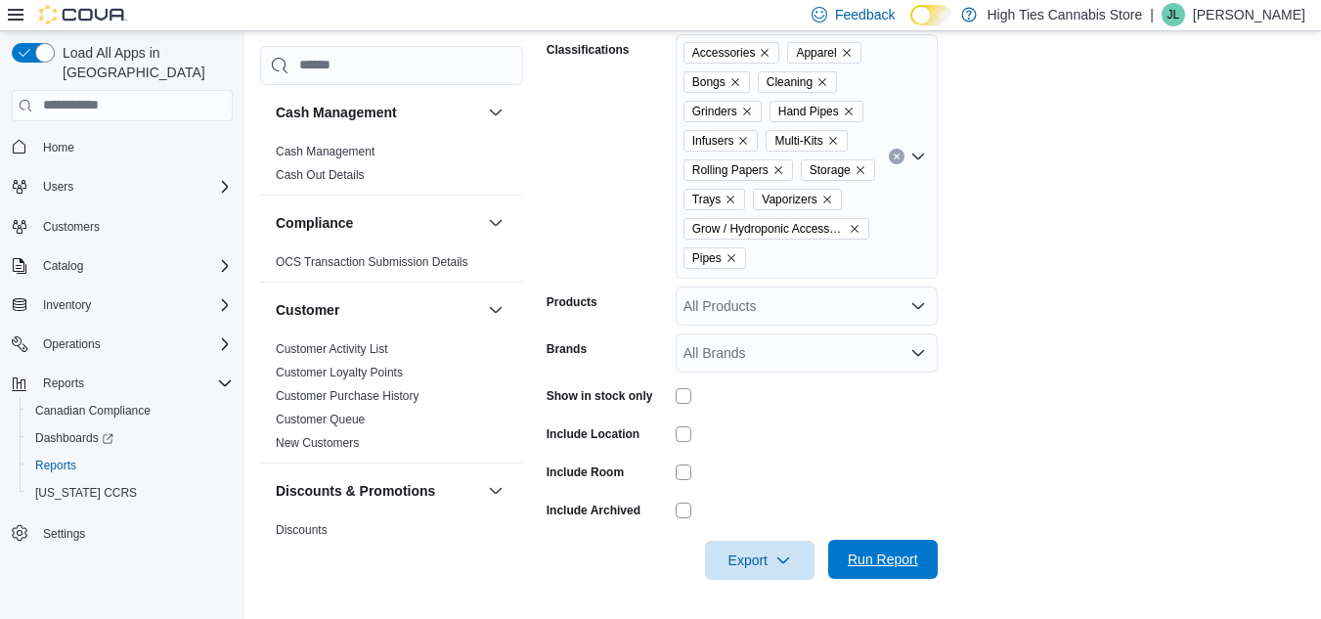
click at [897, 555] on span "Run Report" at bounding box center [883, 559] width 70 height 20
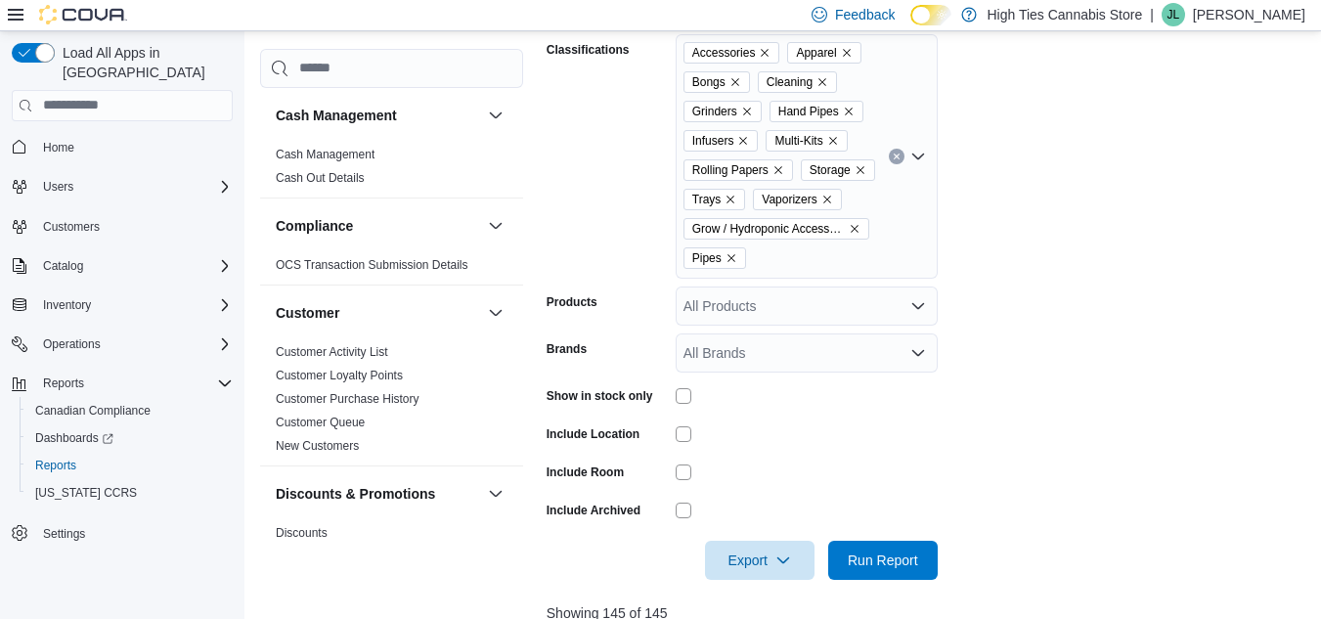
click at [968, 429] on form "Locations 825 Notre Dame St. Classifications Accessories Apparel Bongs Cleaning…" at bounding box center [930, 272] width 766 height 616
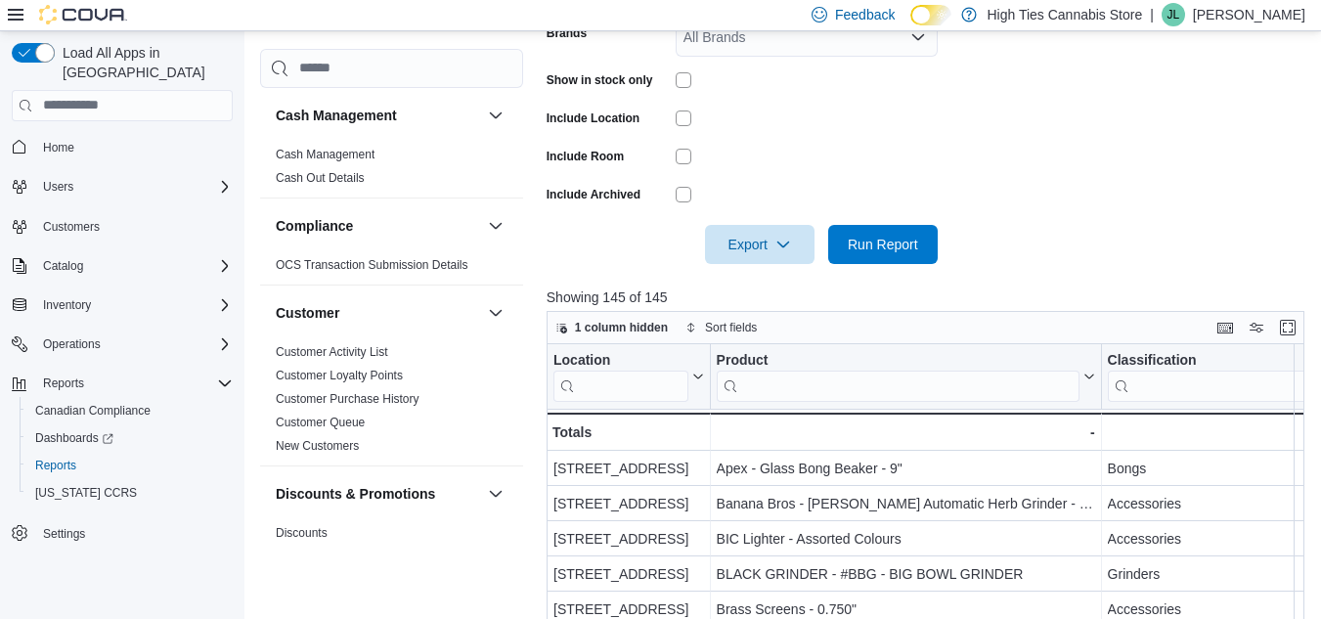
scroll to position [714, 0]
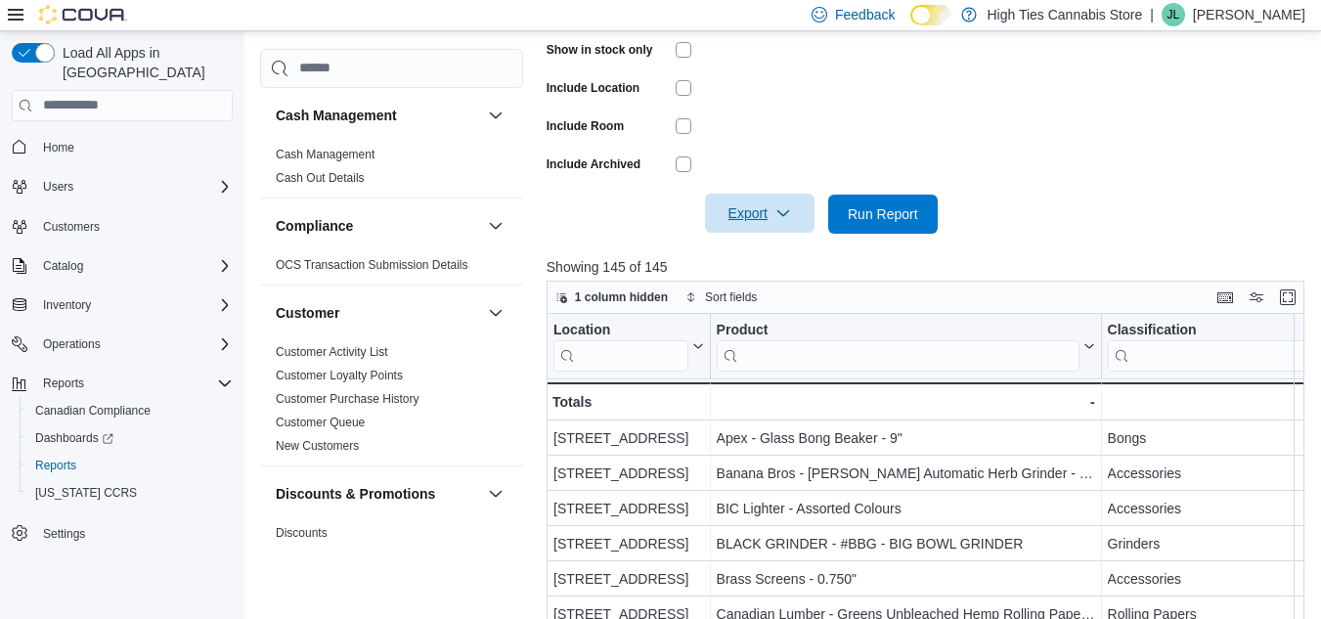
click at [749, 231] on span "Export" at bounding box center [760, 213] width 86 height 39
click at [756, 250] on span "Export to Excel" at bounding box center [763, 253] width 88 height 16
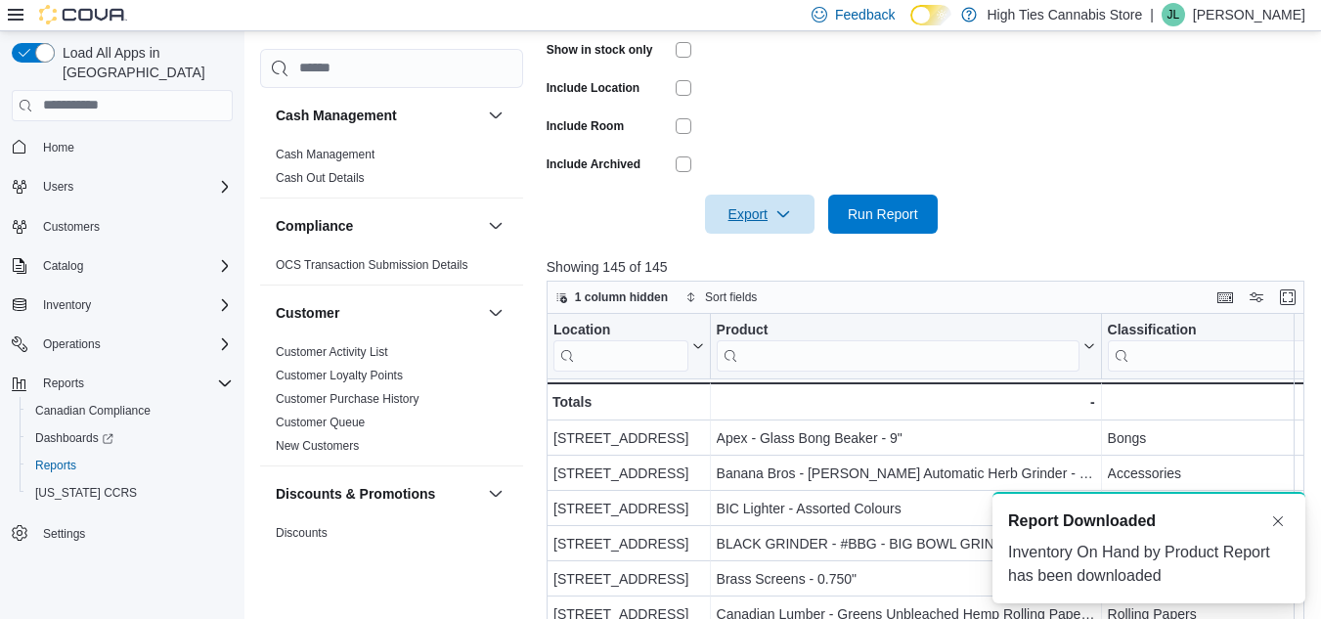
scroll to position [0, 0]
